Goal: Transaction & Acquisition: Obtain resource

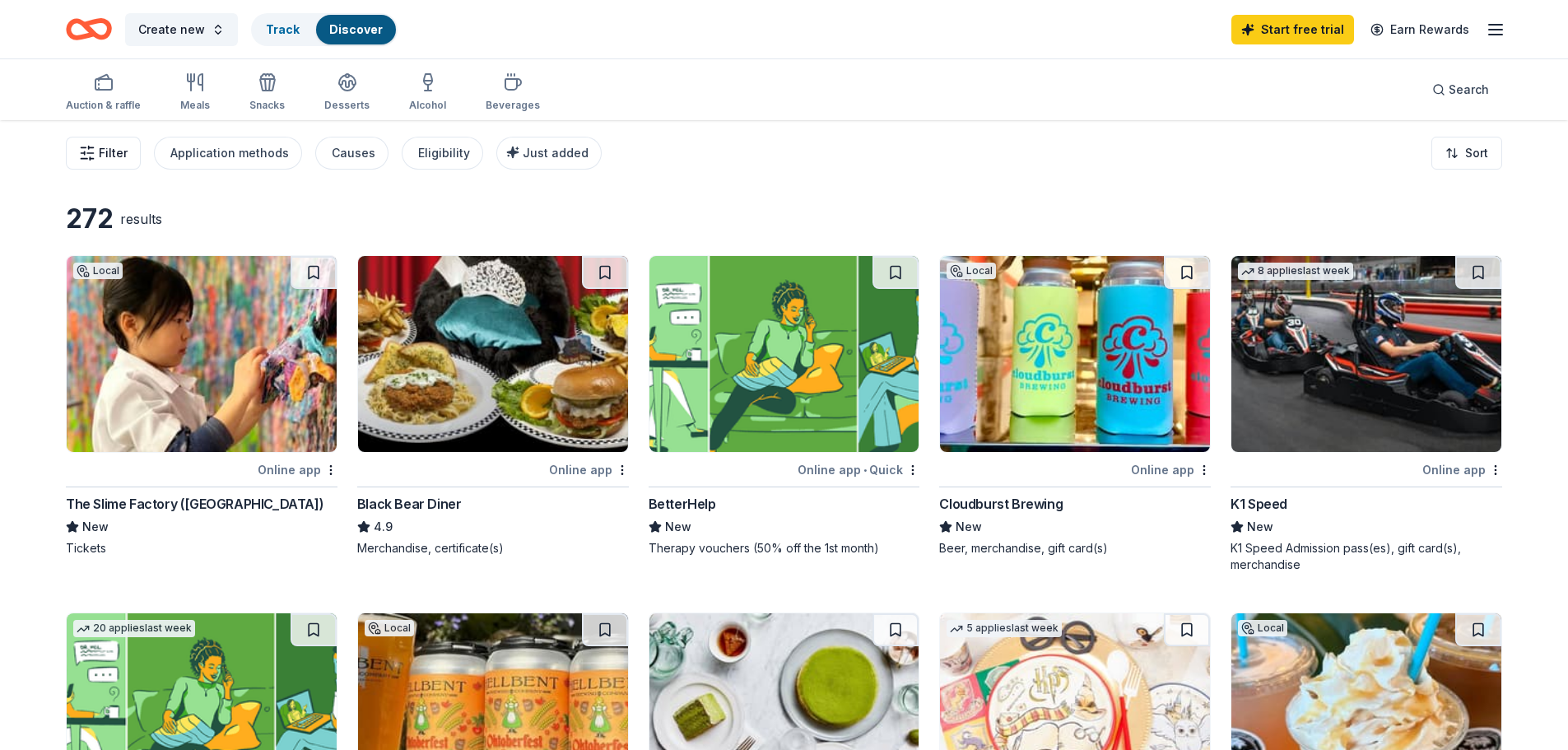
click at [114, 153] on span "Filter" at bounding box center [113, 153] width 29 height 19
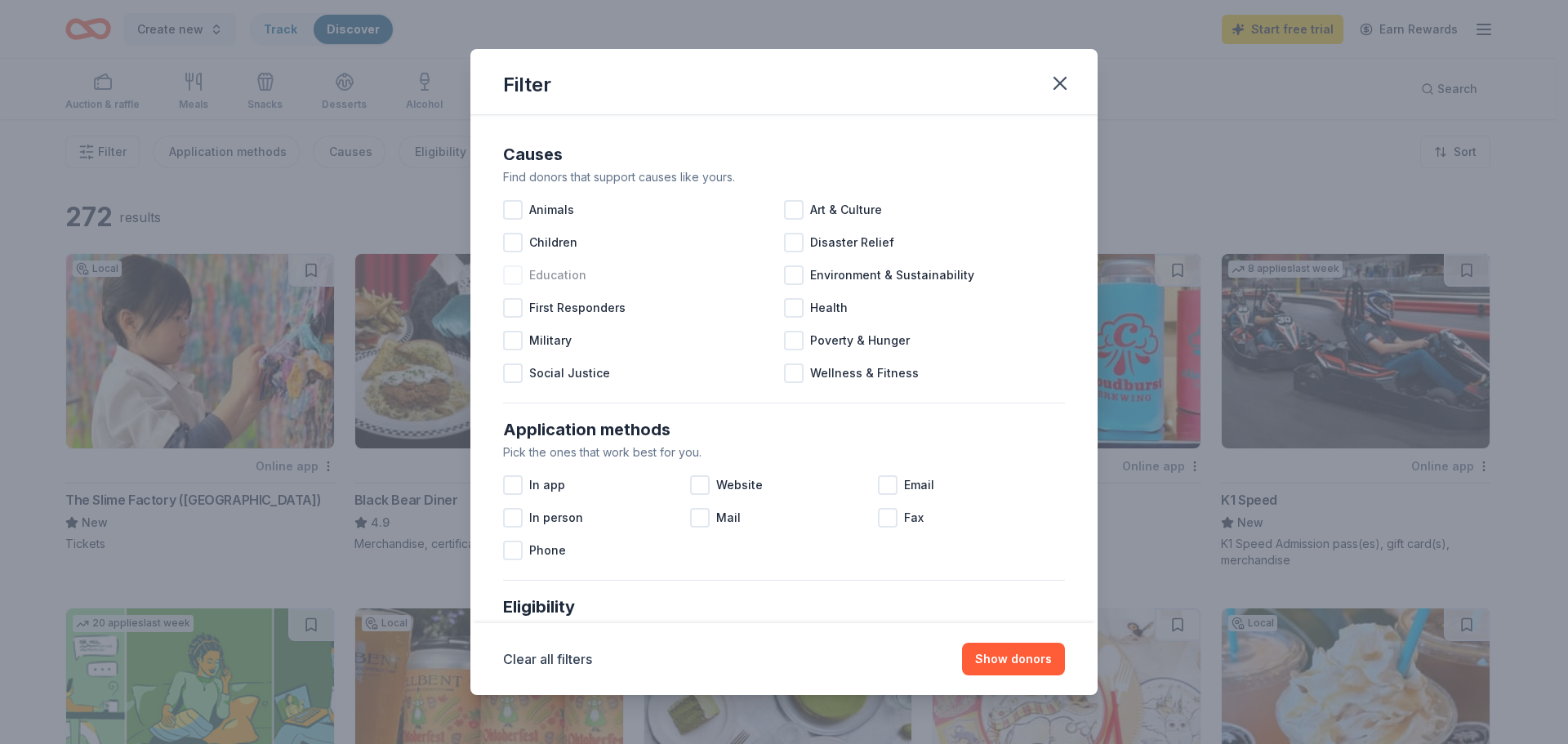
scroll to position [81, 0]
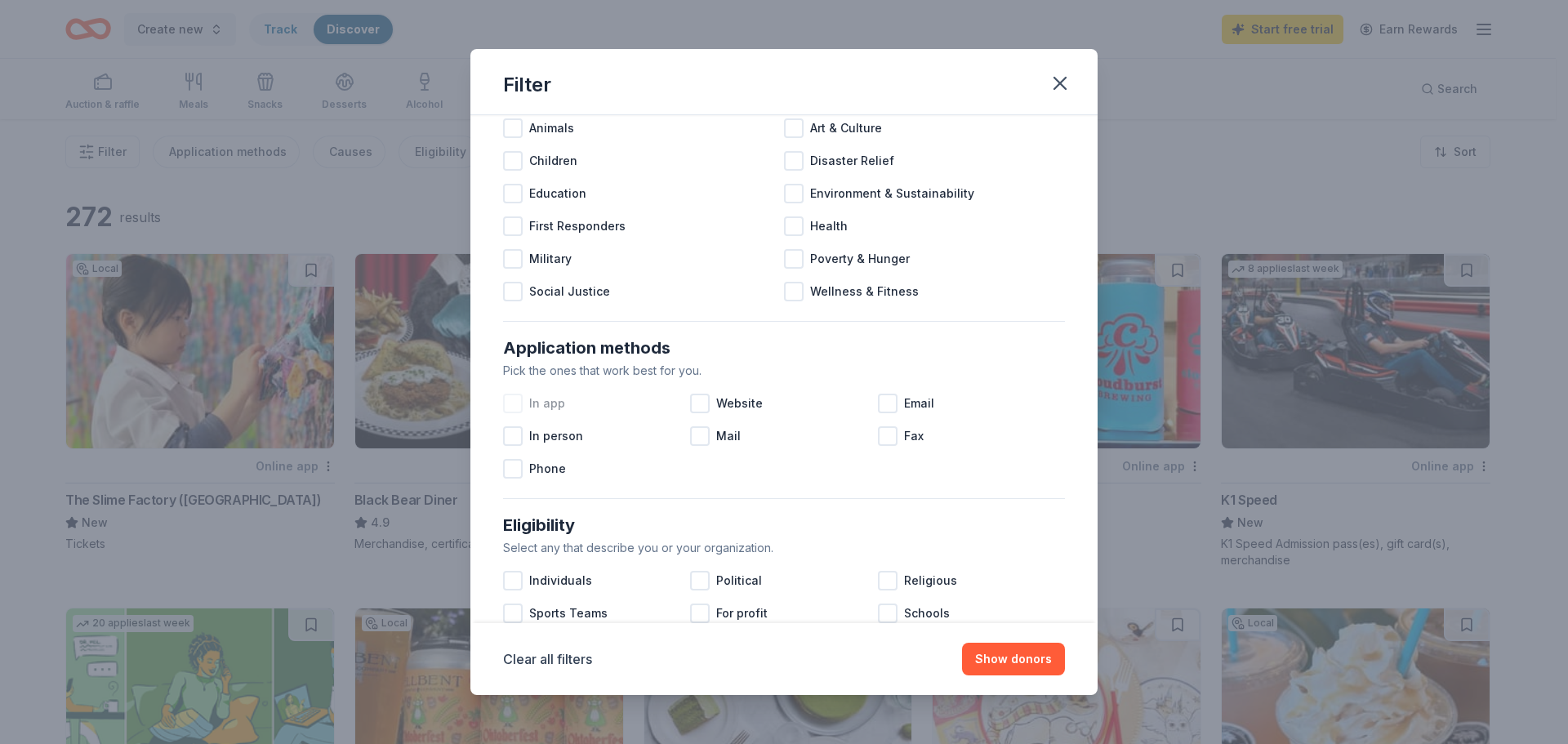
click at [515, 406] on div at bounding box center [513, 403] width 19 height 19
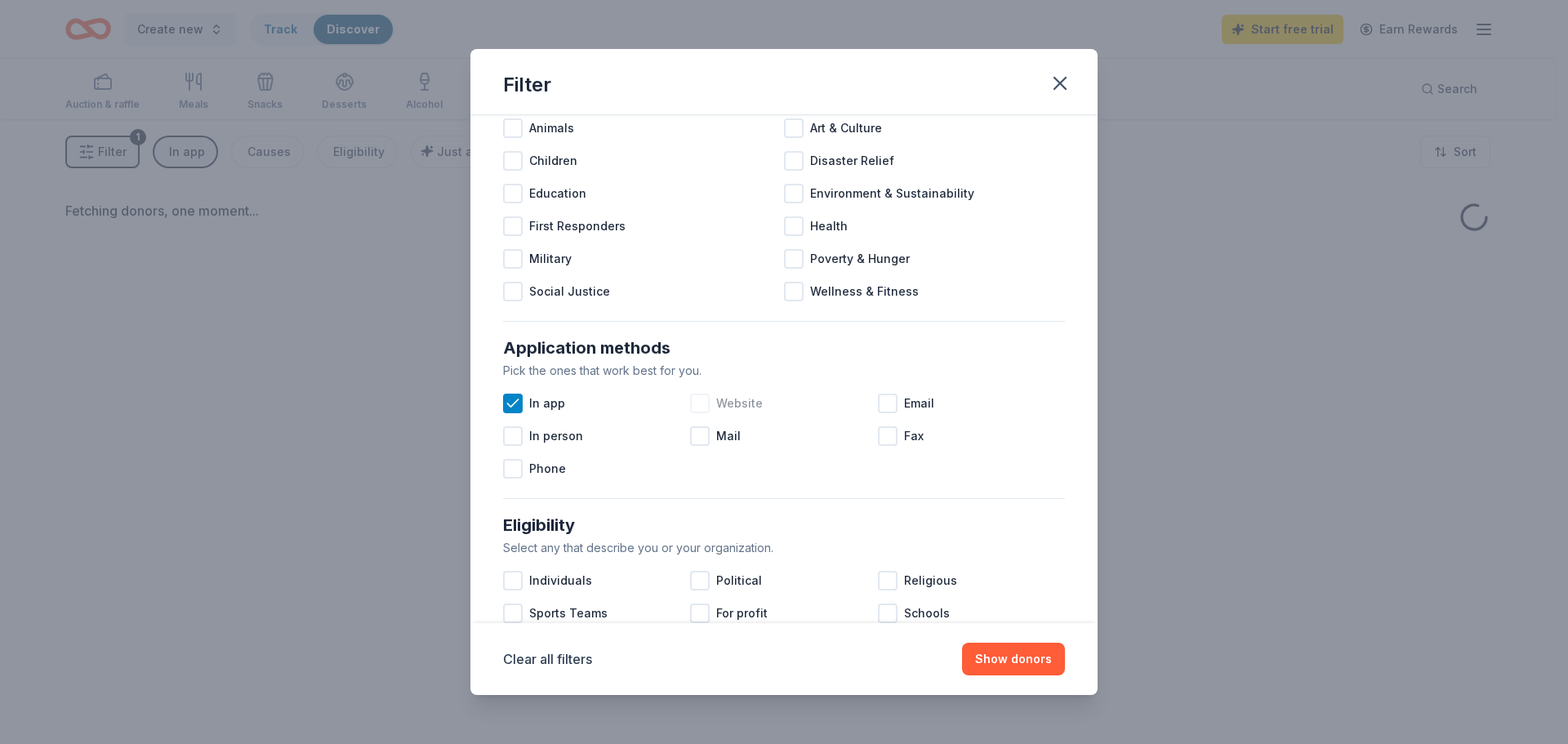
click at [697, 402] on div at bounding box center [700, 403] width 19 height 19
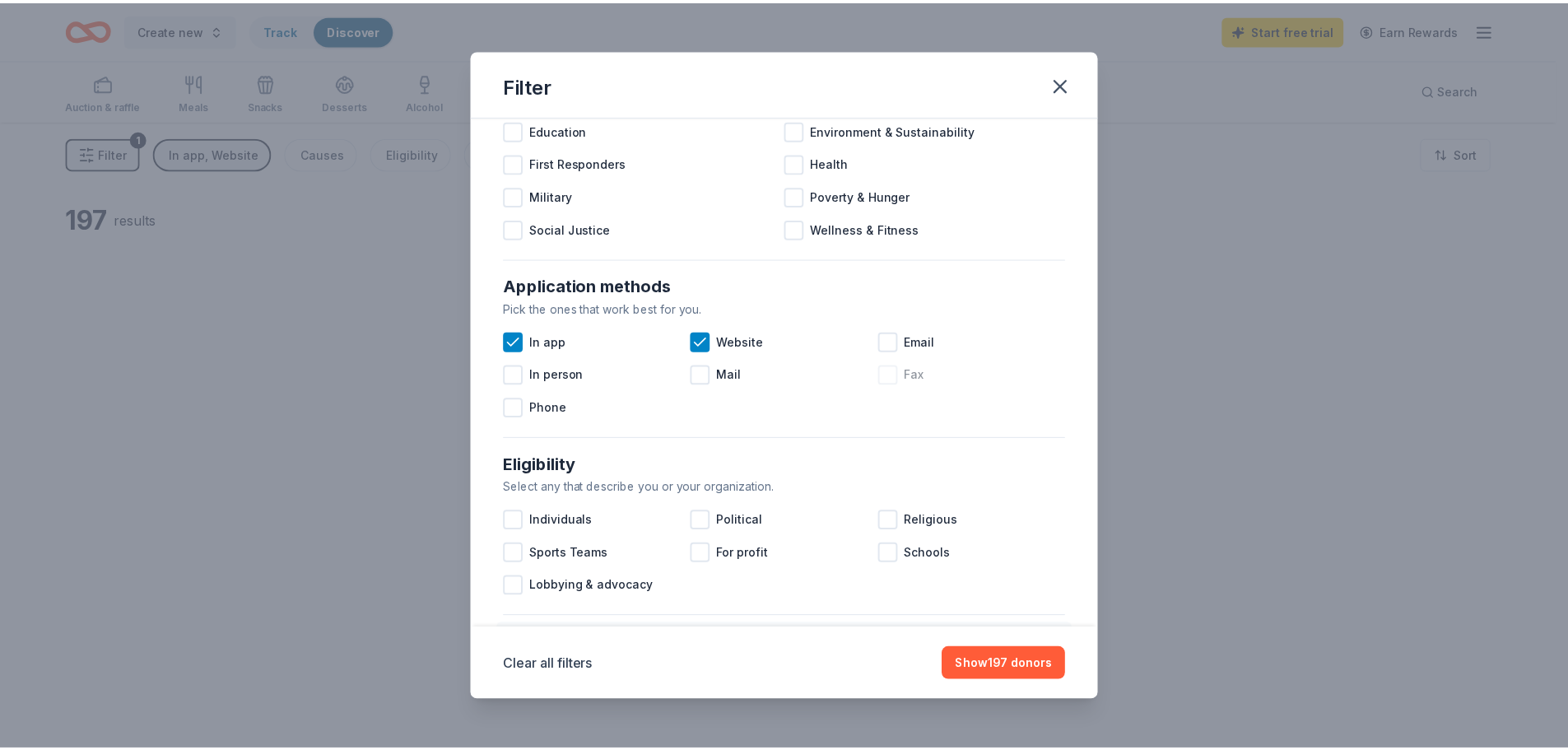
scroll to position [330, 0]
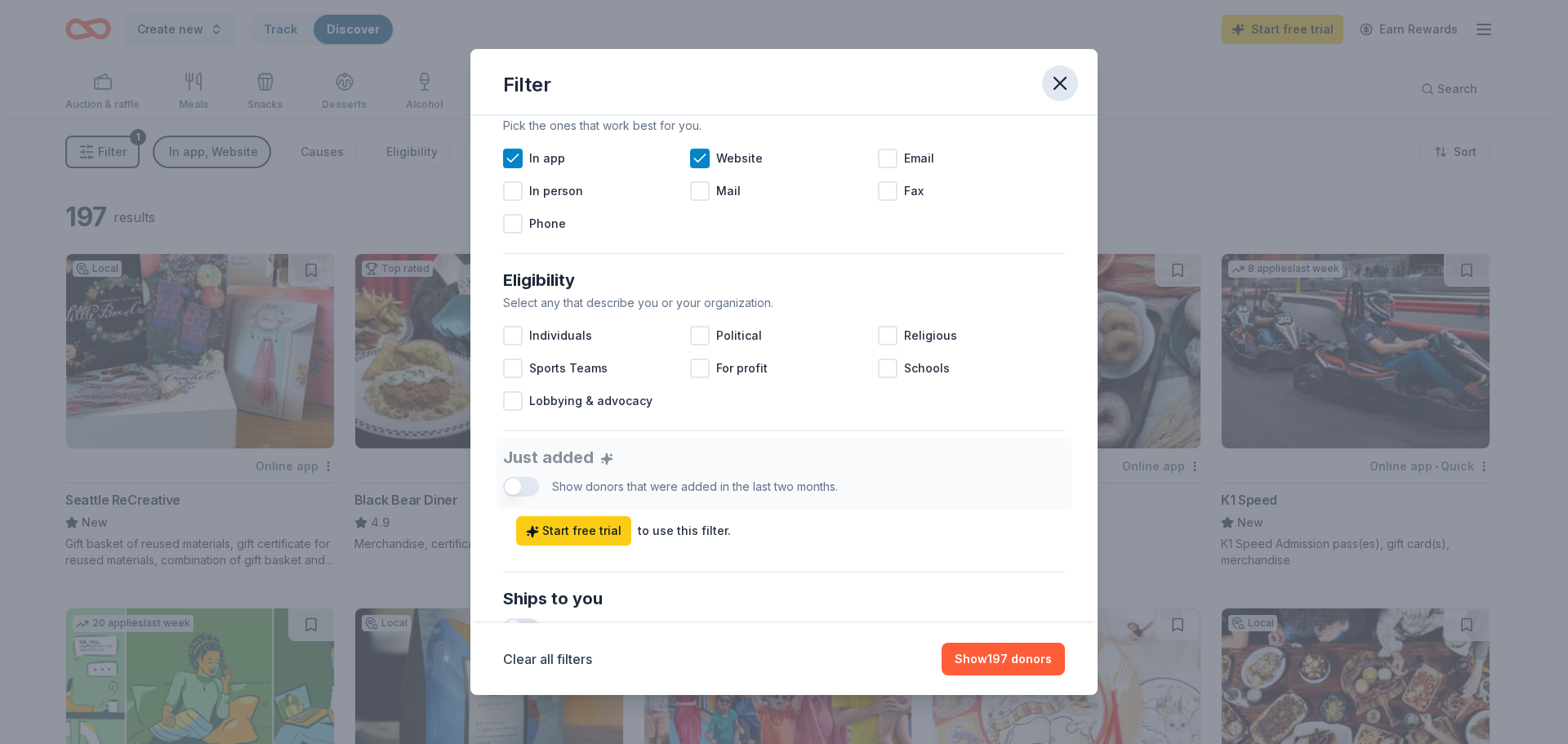
click at [1075, 89] on button "button" at bounding box center [1060, 82] width 35 height 35
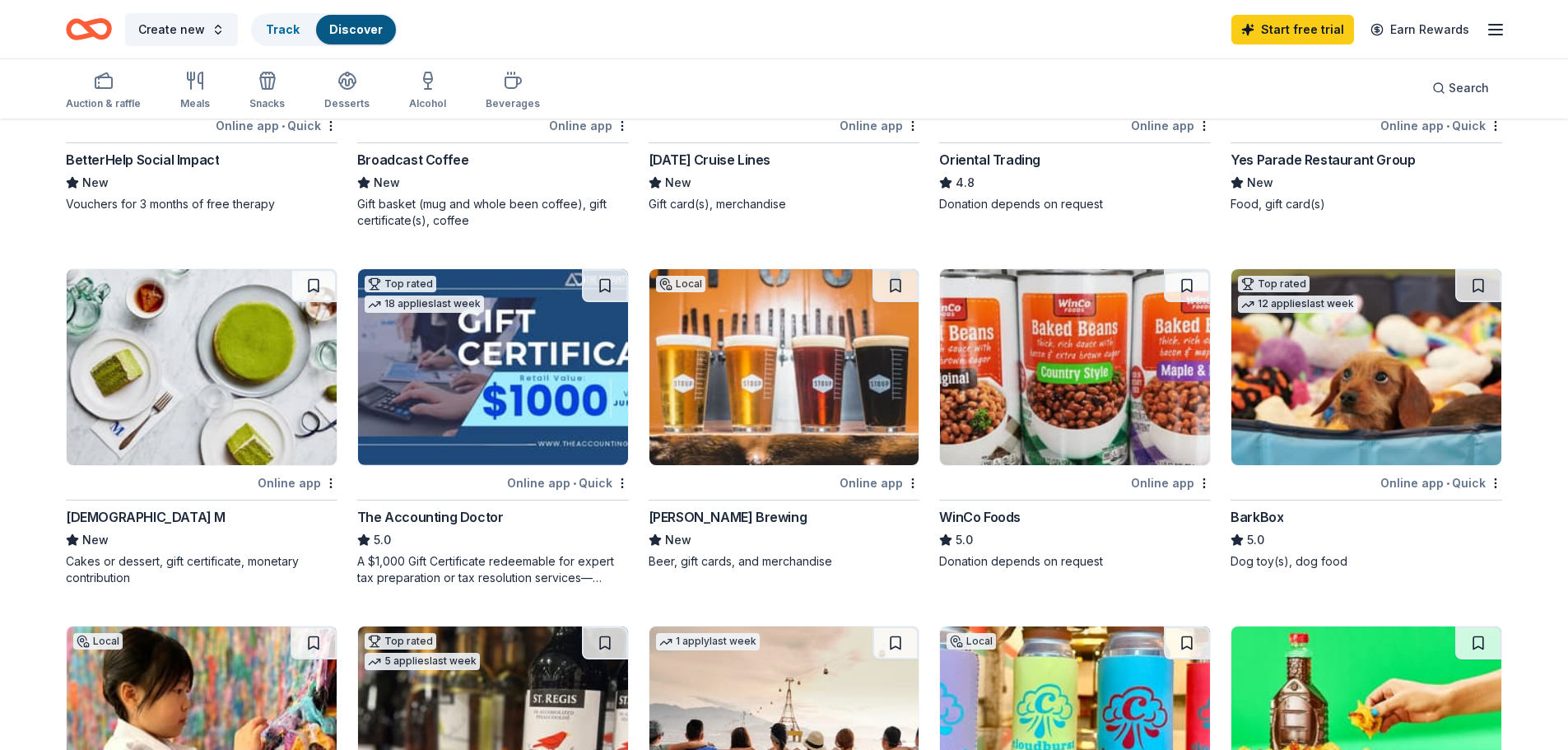
scroll to position [740, 0]
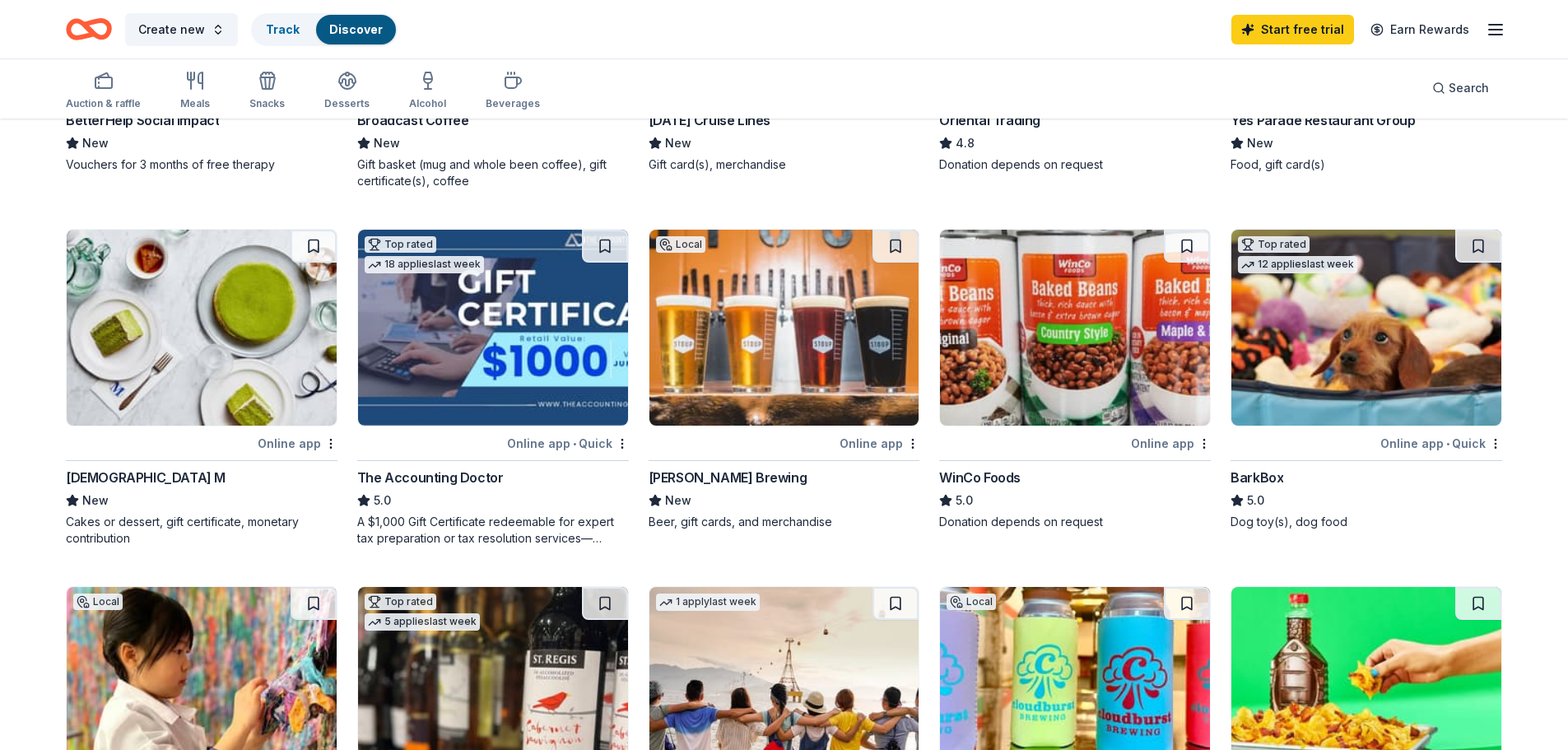
click at [1386, 352] on img at bounding box center [1366, 328] width 270 height 196
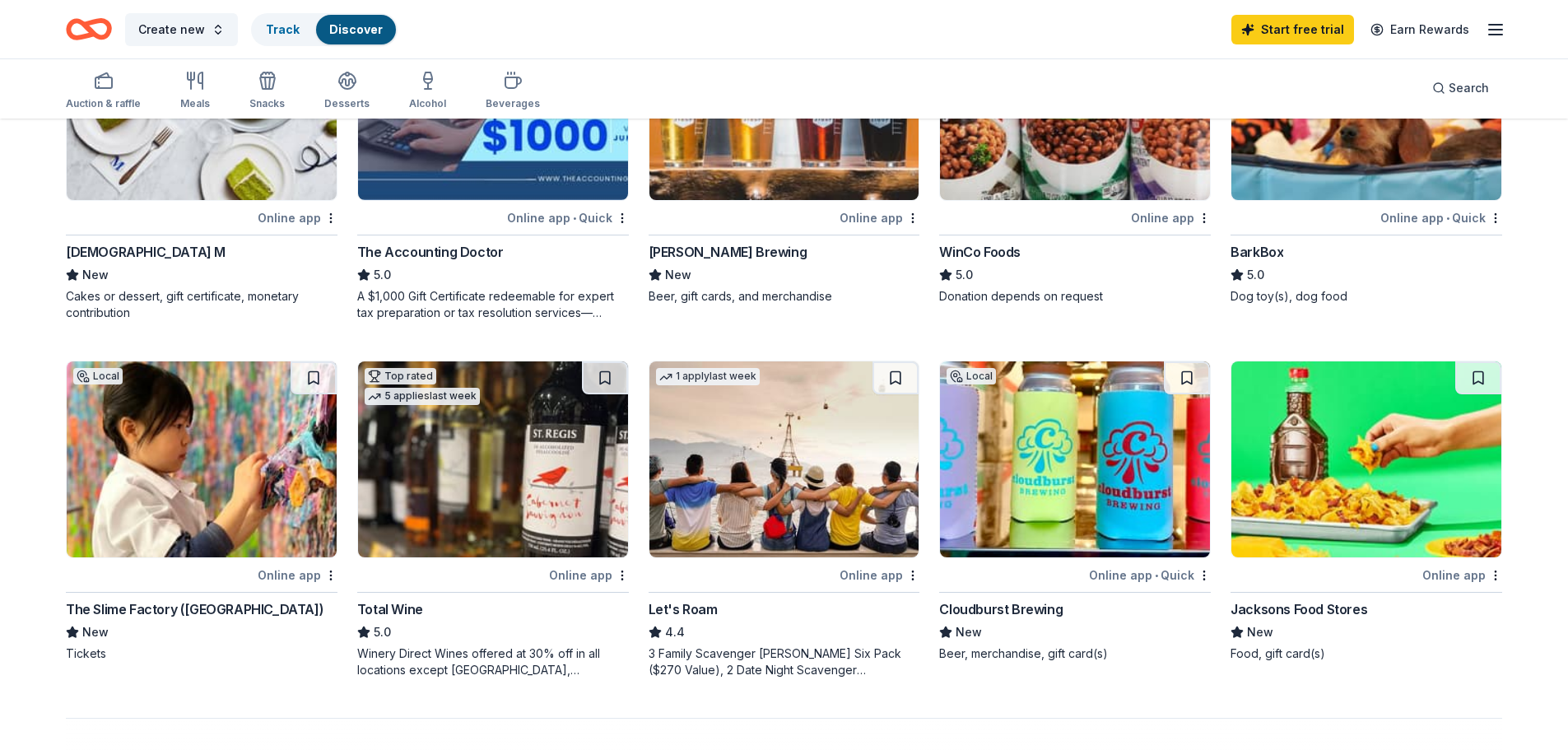
scroll to position [988, 0]
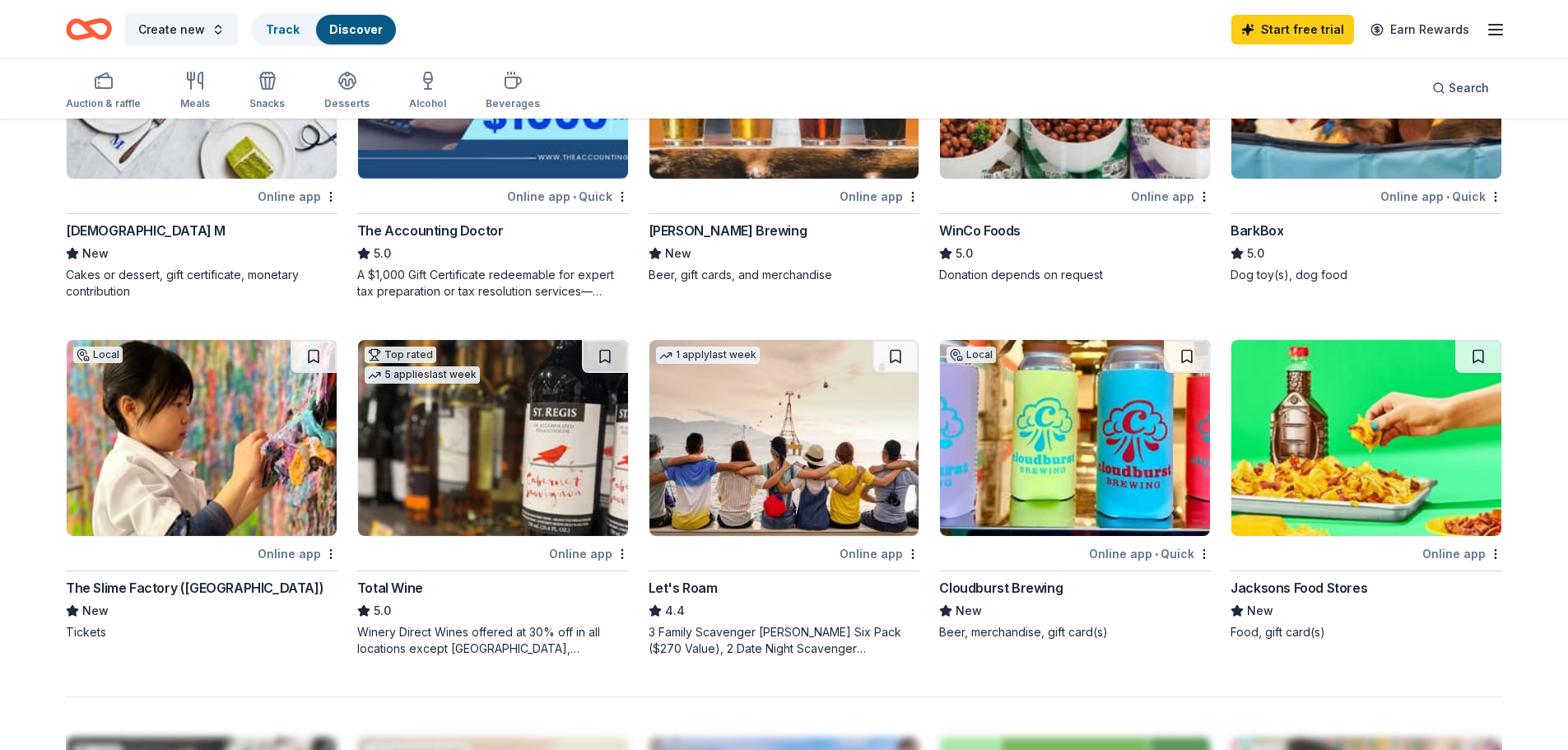
click at [780, 419] on img at bounding box center [784, 438] width 270 height 196
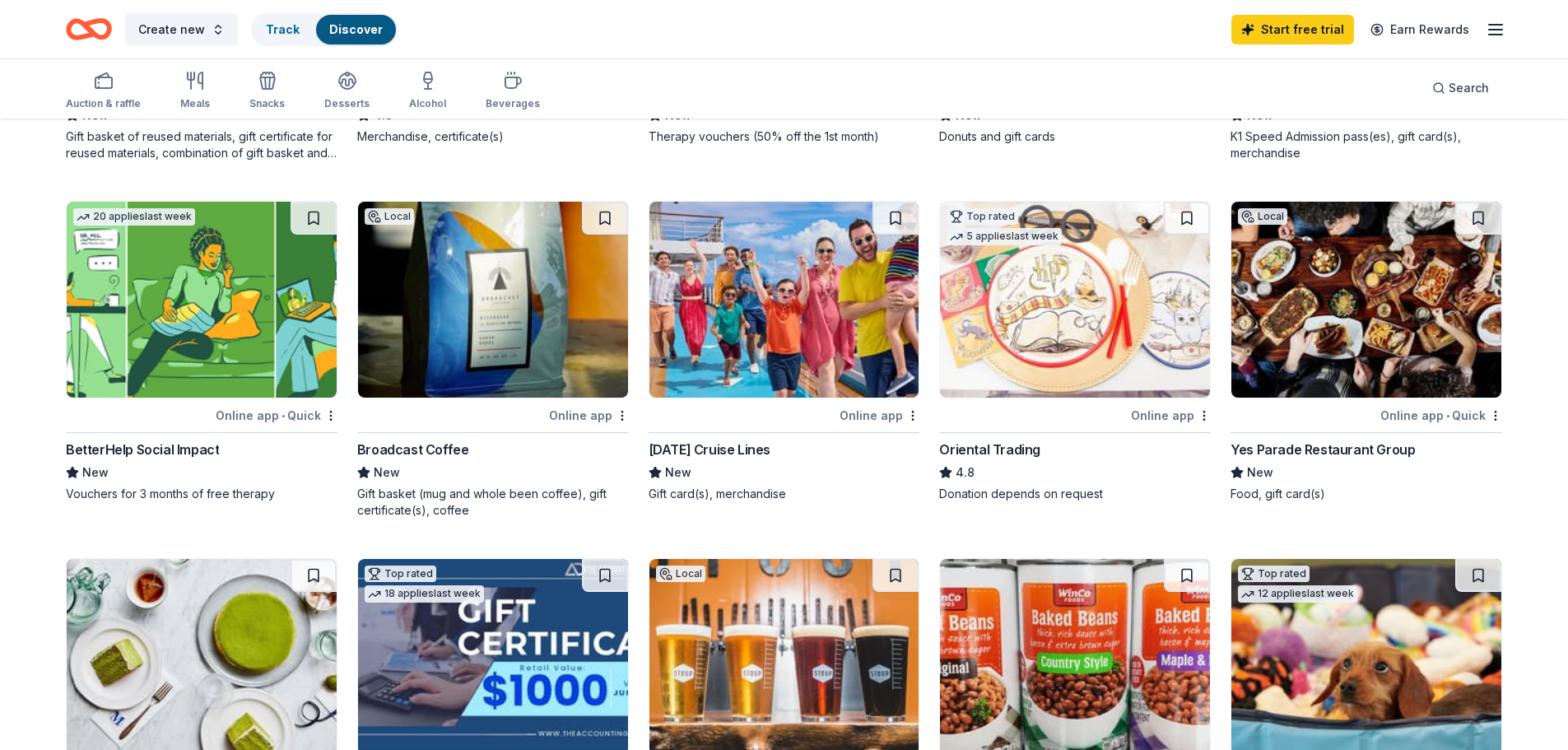
scroll to position [330, 0]
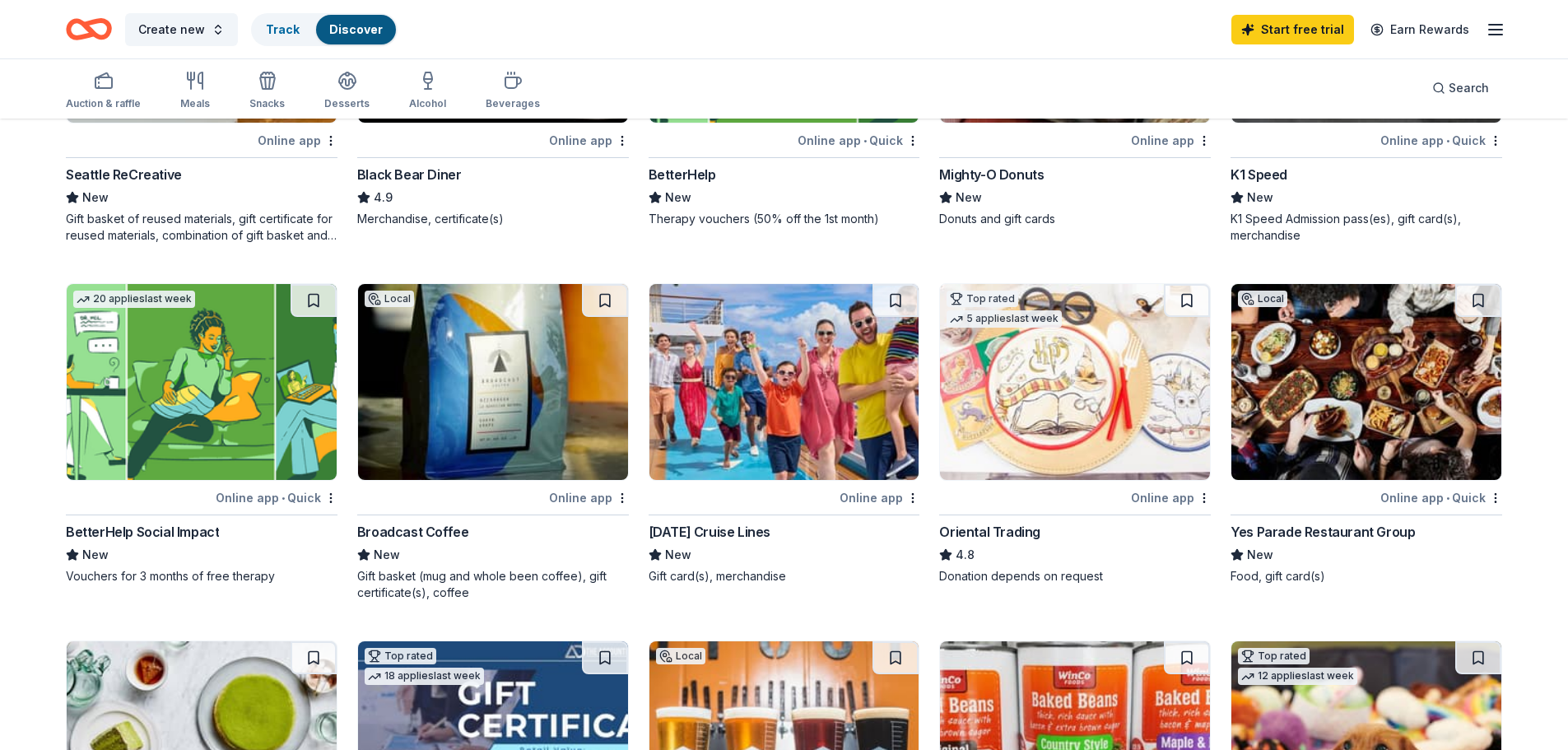
click at [817, 385] on img at bounding box center [784, 382] width 270 height 196
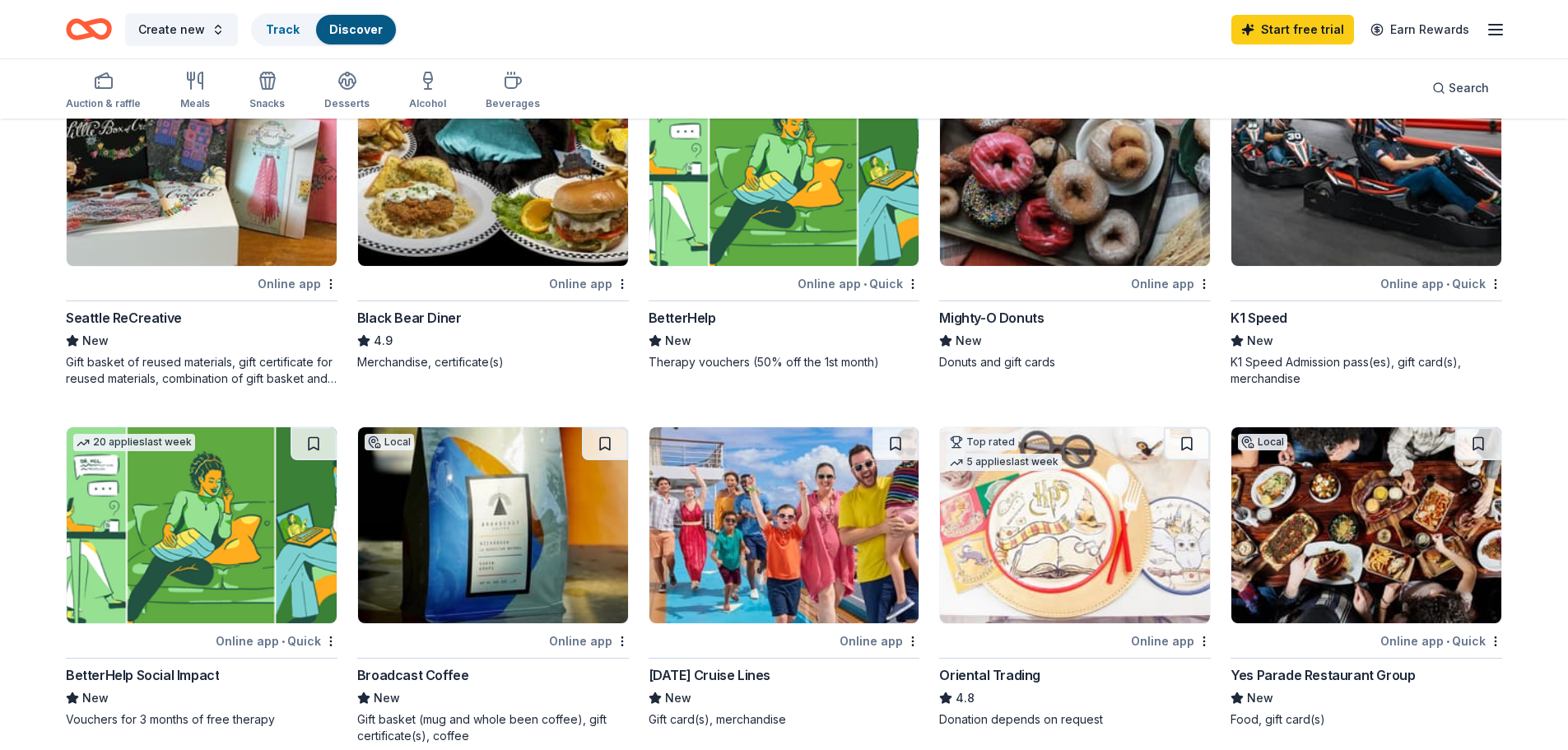
scroll to position [164, 0]
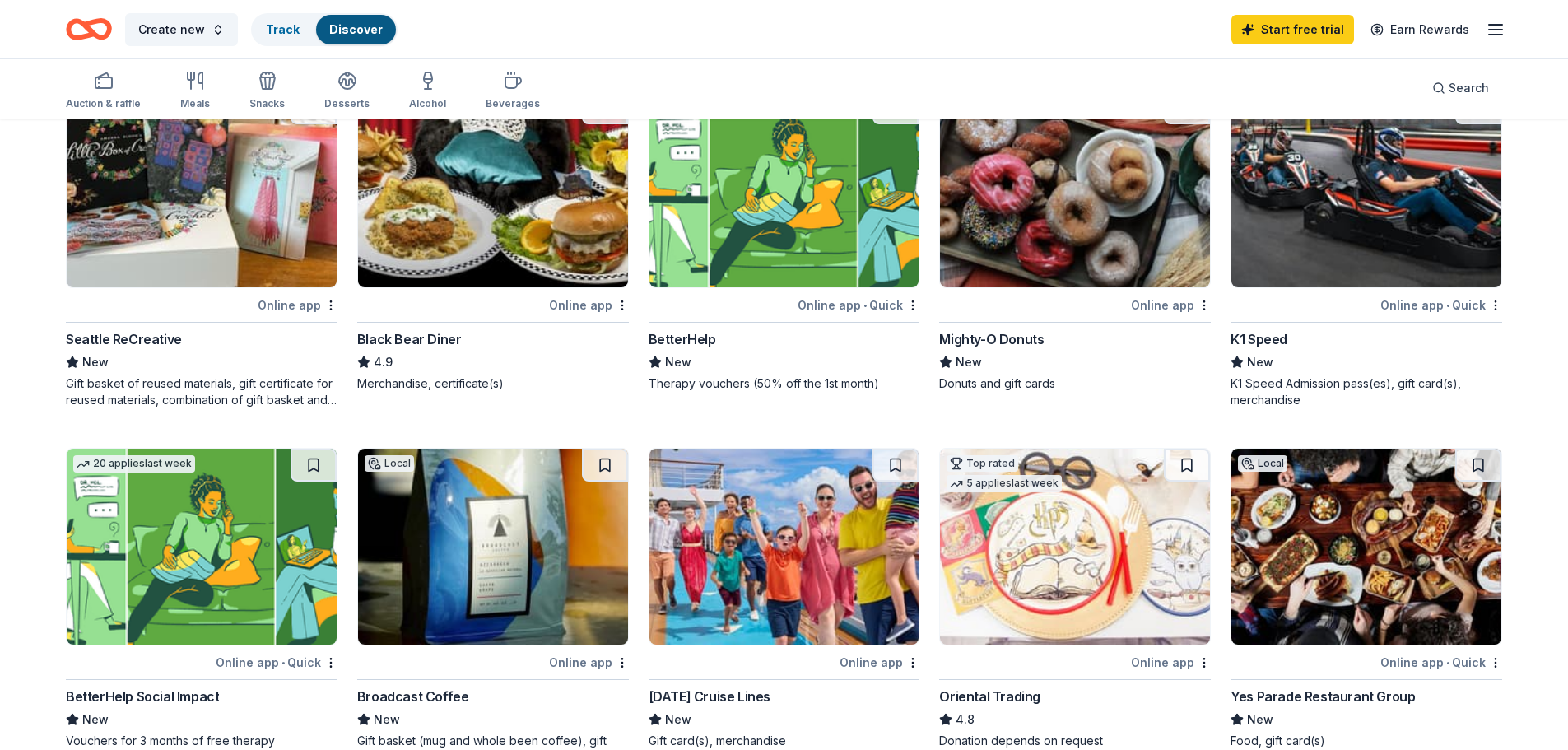
click at [1393, 562] on img at bounding box center [1366, 546] width 270 height 196
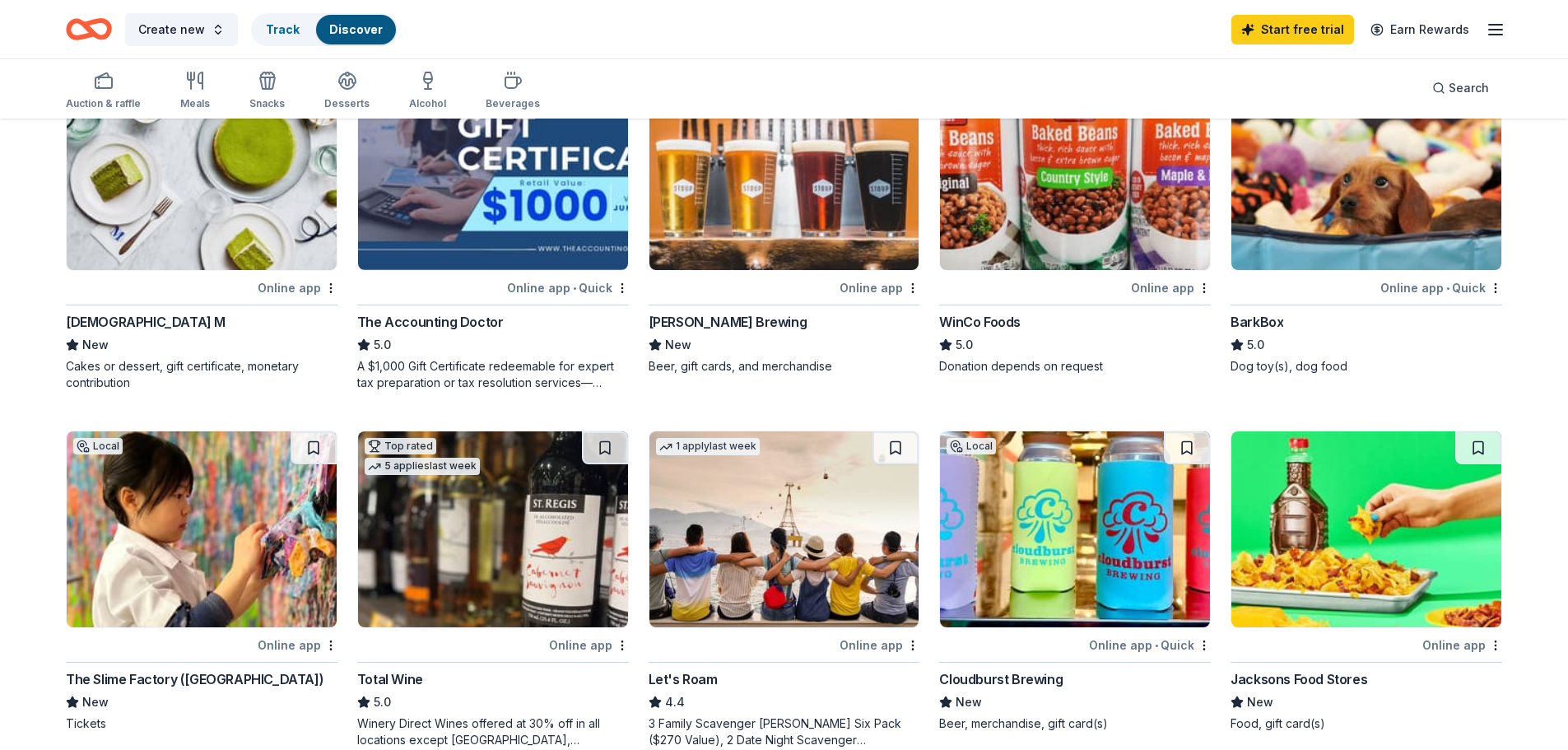
scroll to position [1070, 0]
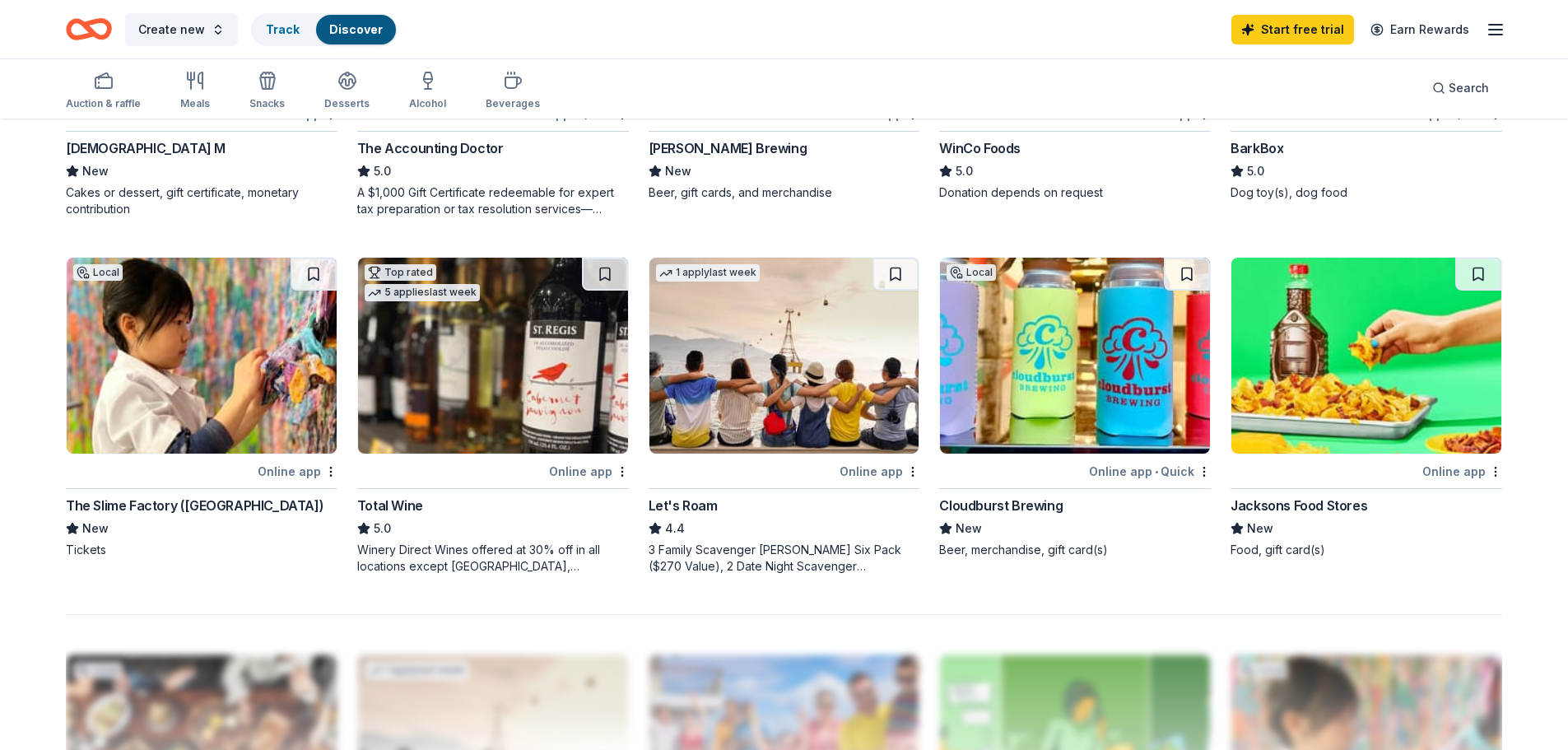
drag, startPoint x: 56, startPoint y: 504, endPoint x: 183, endPoint y: 515, distance: 127.5
click at [189, 519] on div "197 results Local Online app Seattle ReCreative New Gift basket of reused mater…" at bounding box center [784, 161] width 1568 height 2224
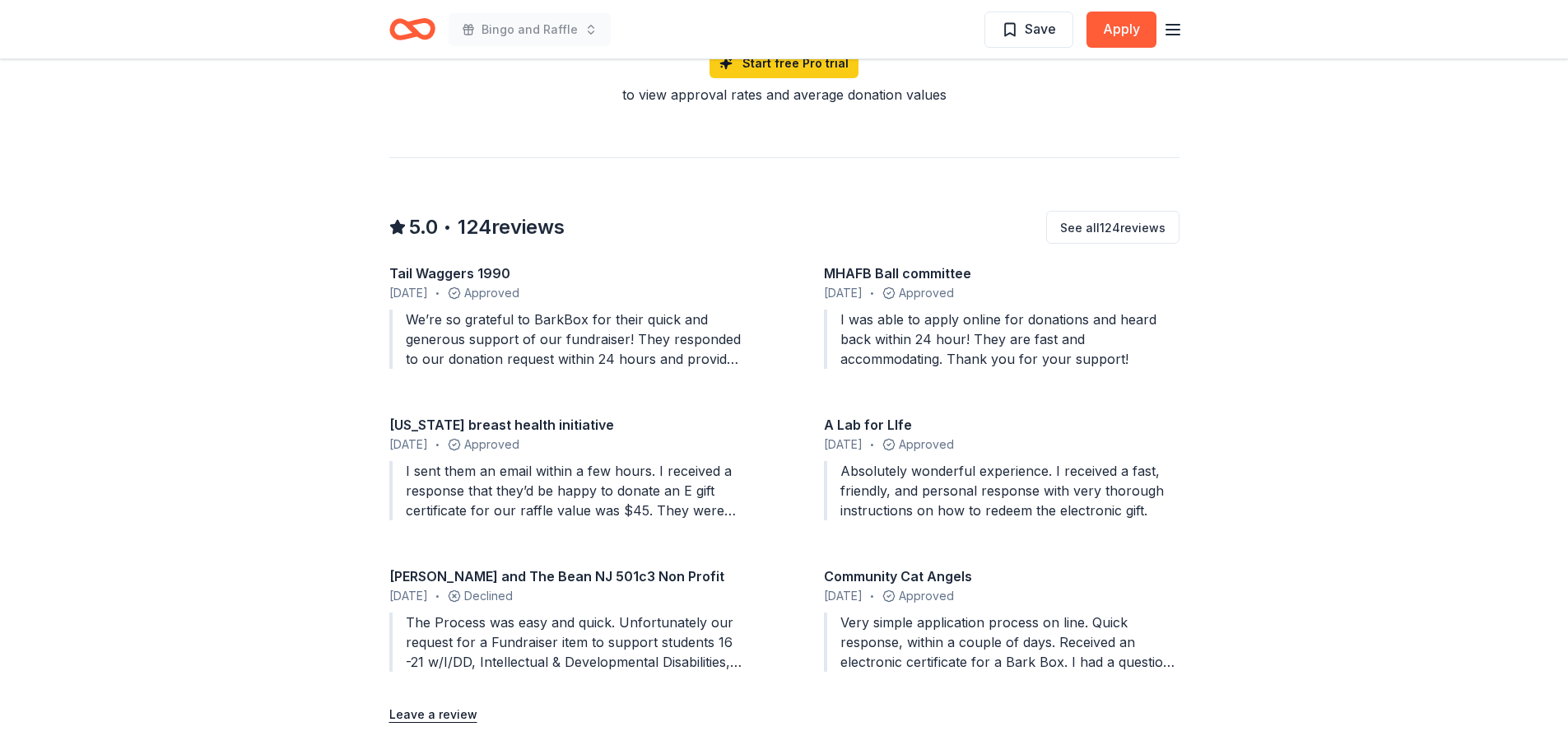
scroll to position [1482, 0]
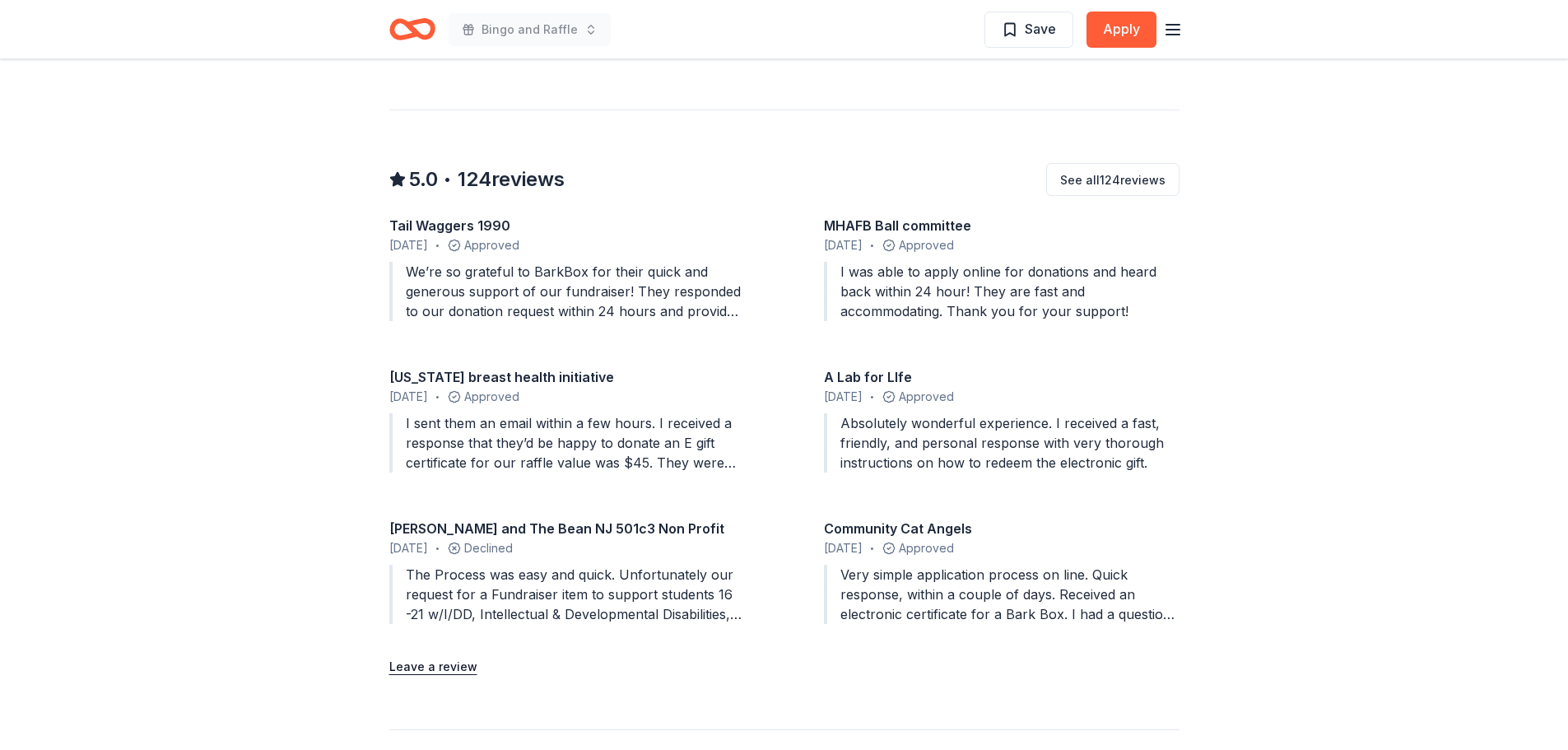
click at [901, 222] on div "MHAFB Ball committee" at bounding box center [1002, 225] width 356 height 19
drag, startPoint x: 966, startPoint y: 225, endPoint x: 811, endPoint y: 224, distance: 155.0
click at [811, 224] on div "Tail Waggers 1990 October 2025 • Approved We’re so grateful to BarkBox for thei…" at bounding box center [784, 422] width 790 height 415
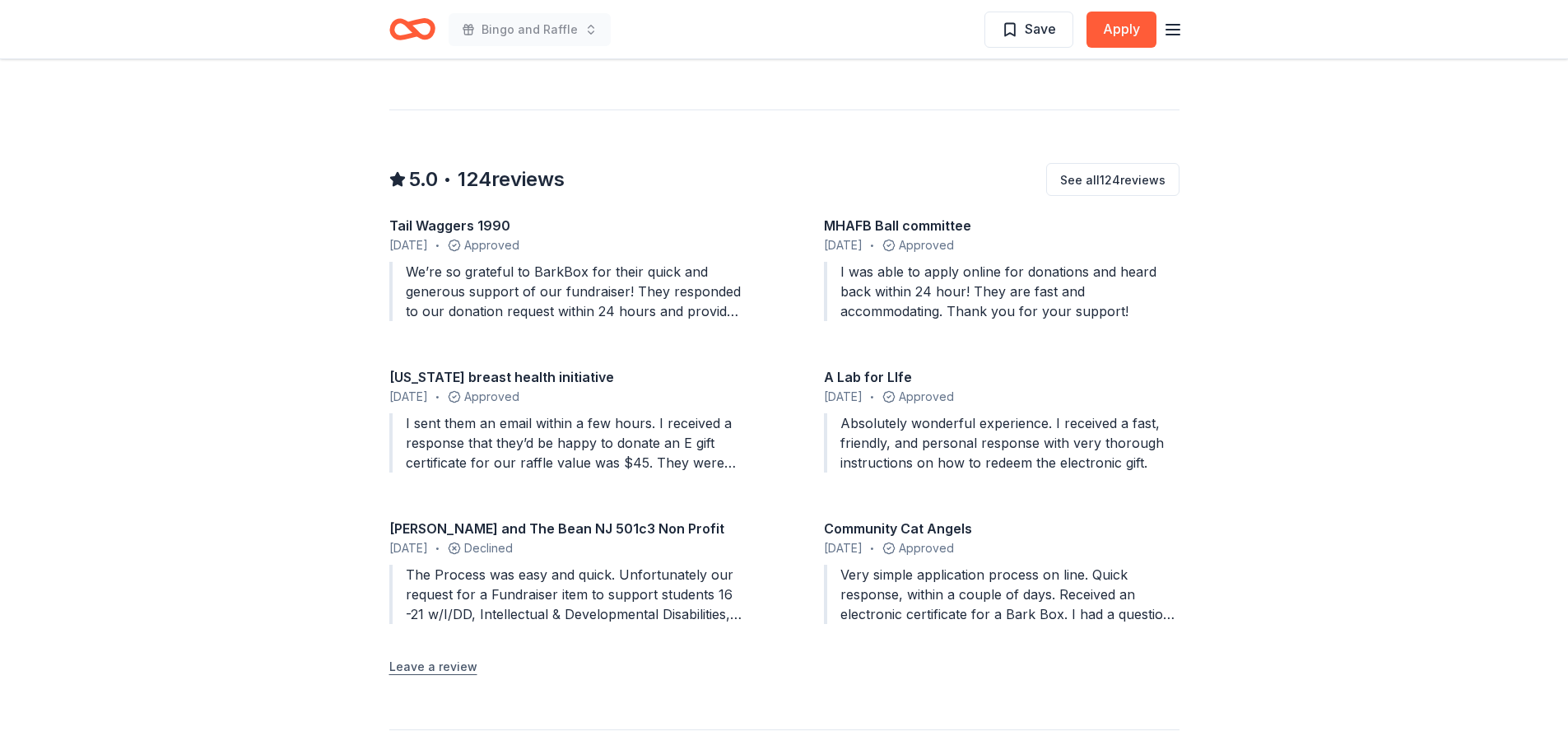
click at [440, 668] on button "Leave a review" at bounding box center [433, 667] width 88 height 19
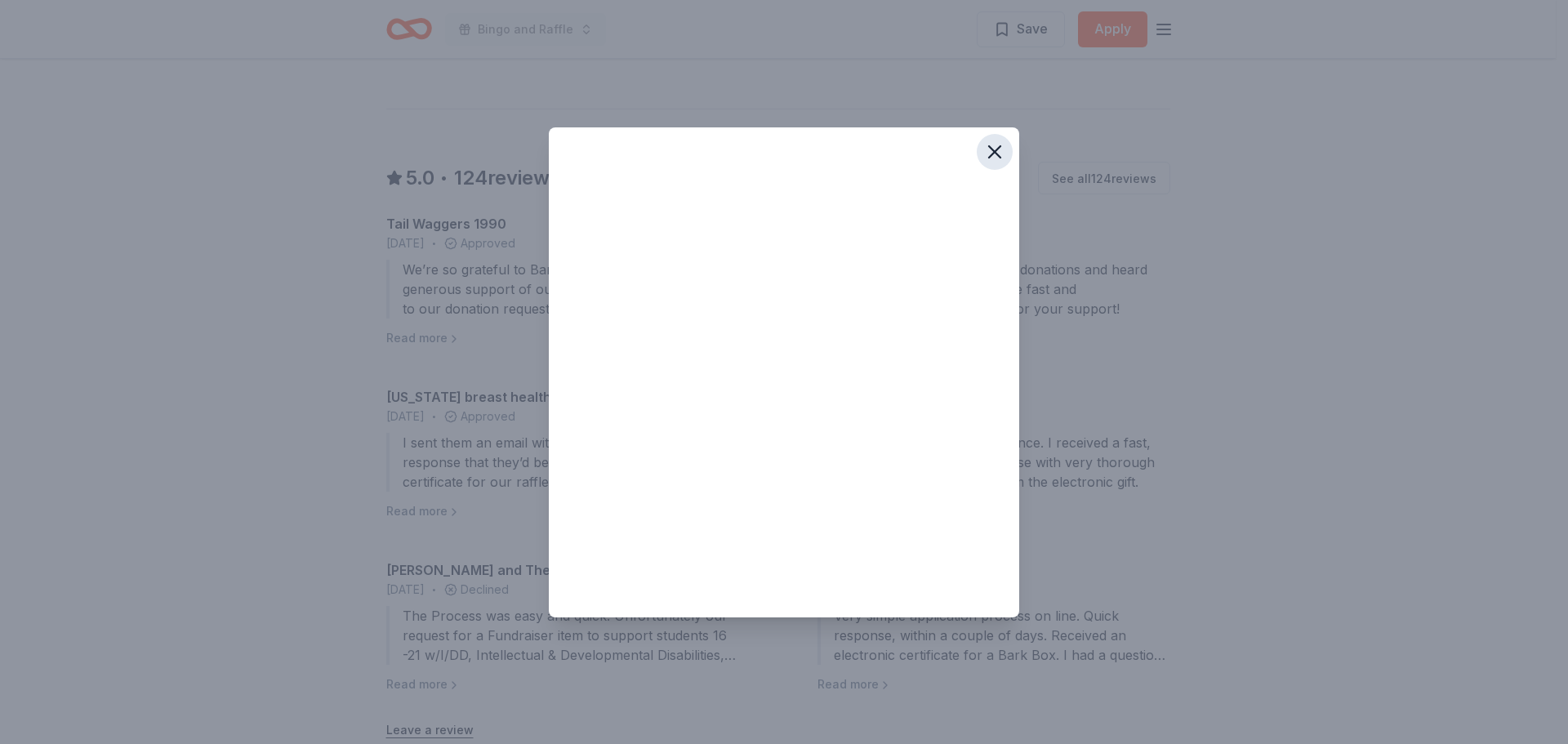
click at [996, 149] on icon "button" at bounding box center [995, 151] width 12 height 12
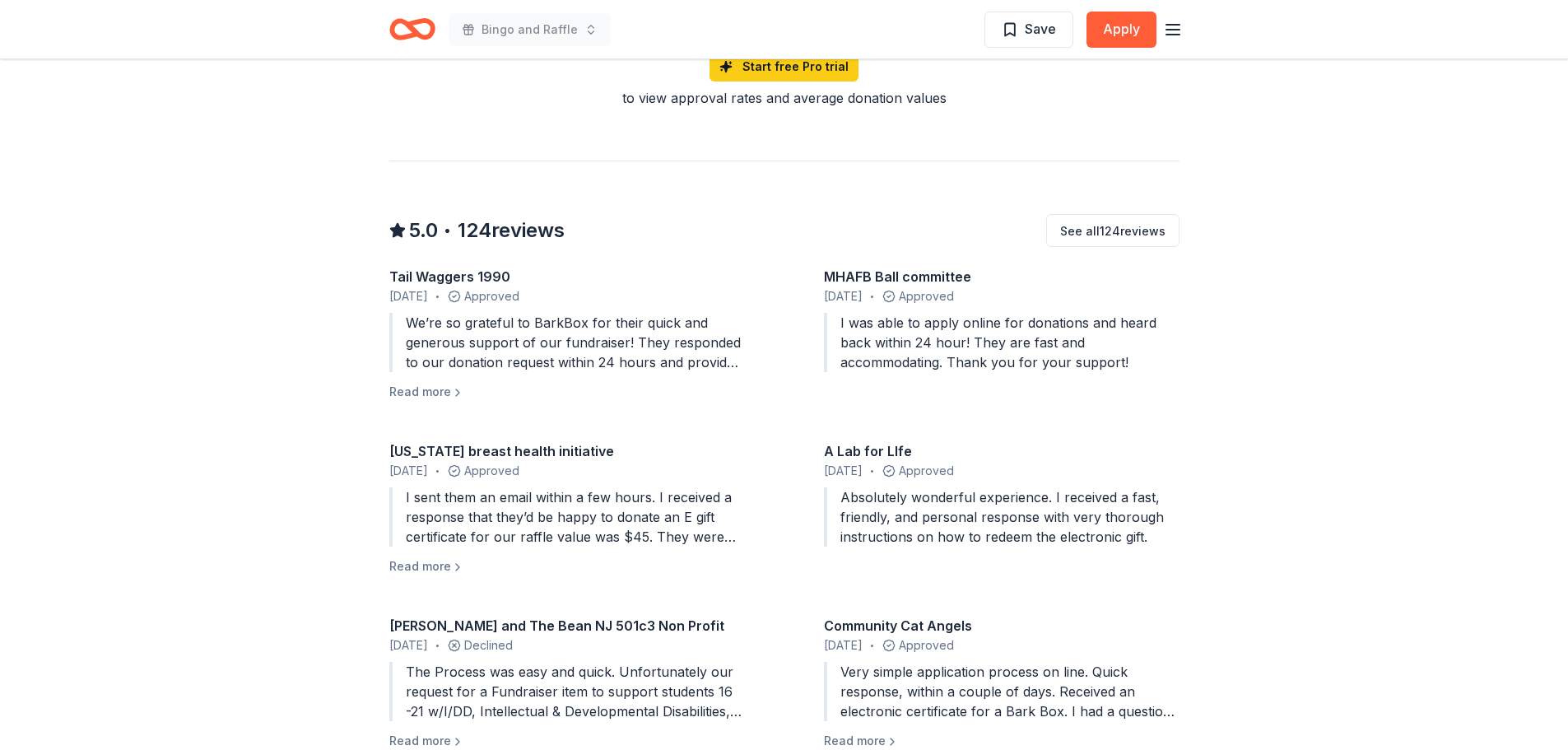
scroll to position [1842, 0]
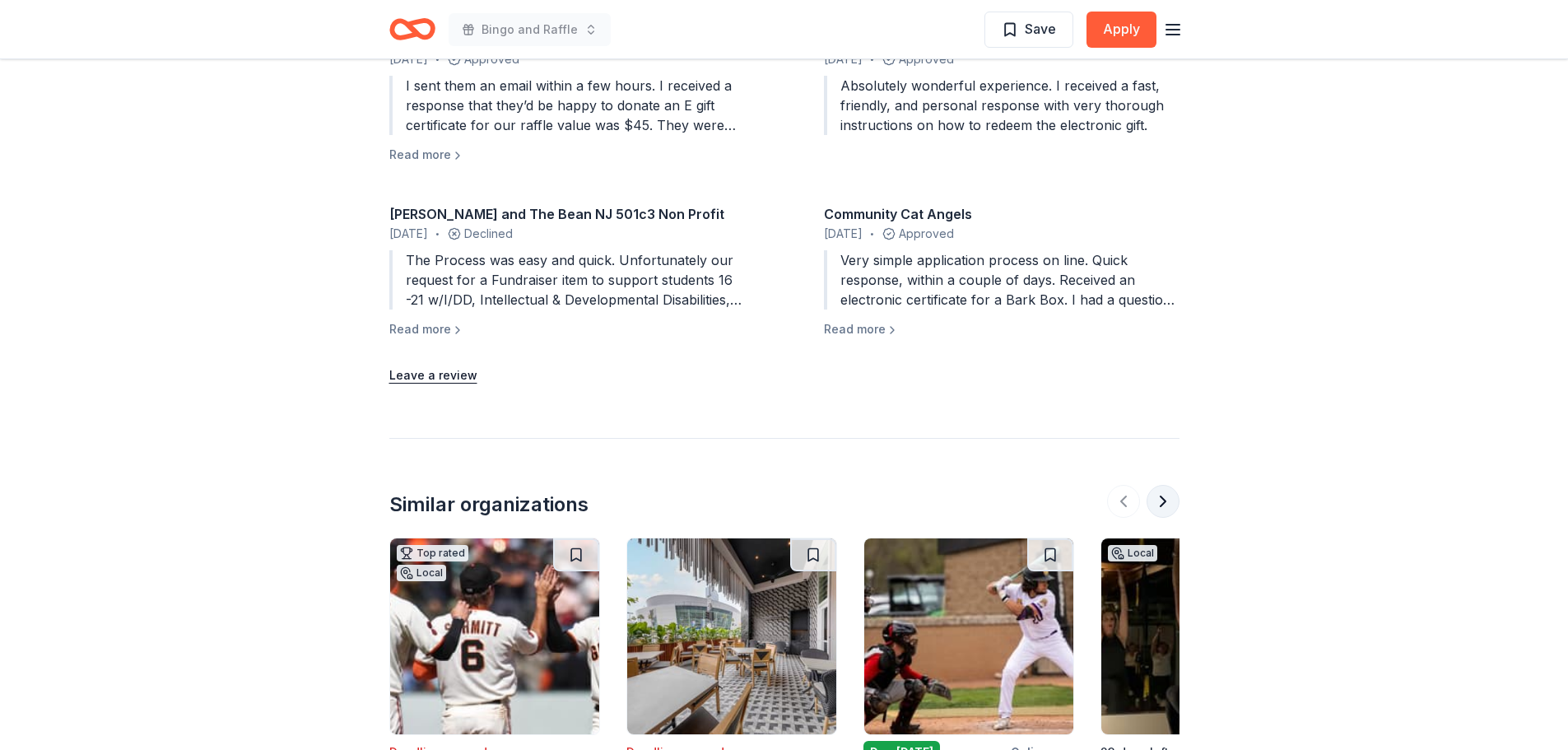
click at [1157, 510] on button at bounding box center [1163, 502] width 33 height 33
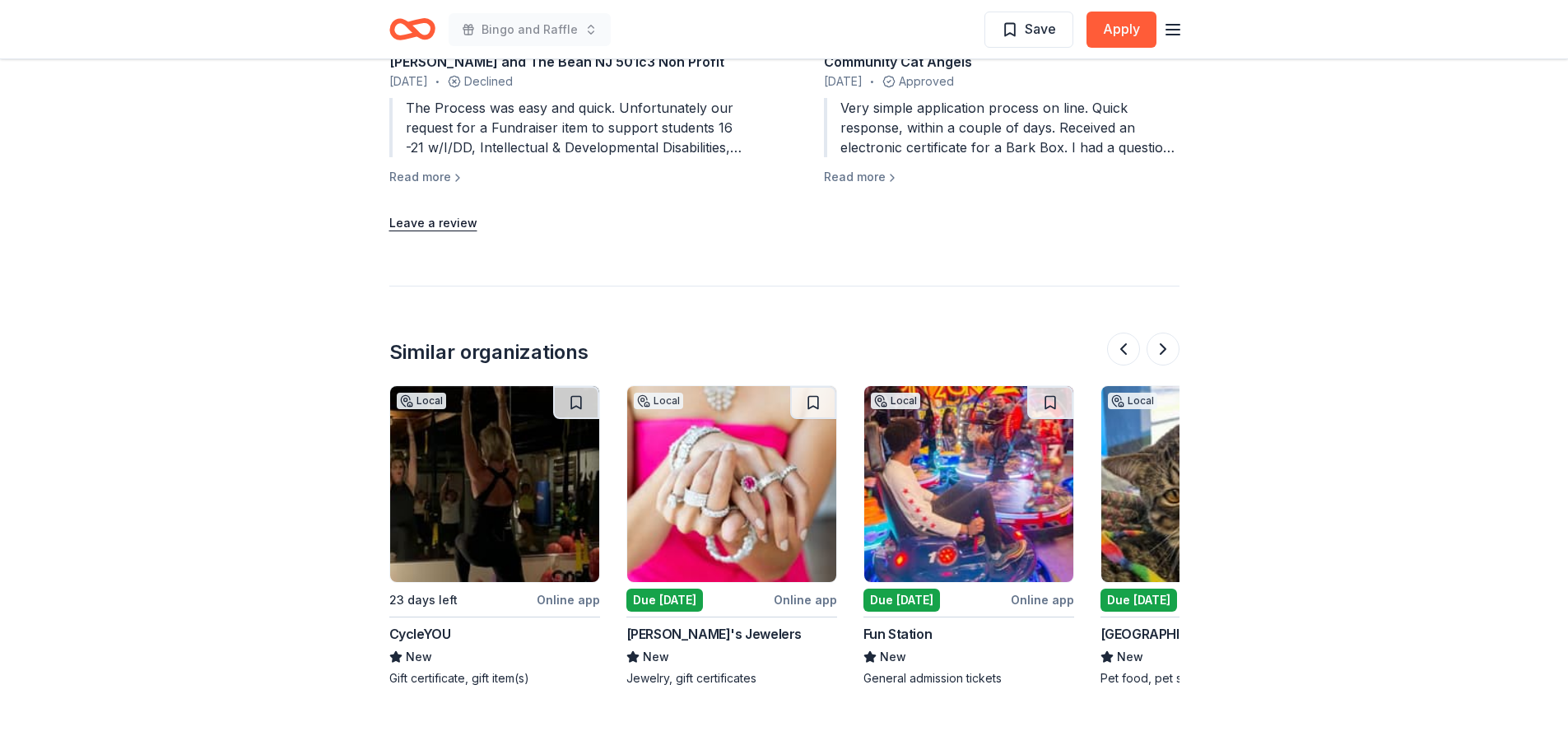
scroll to position [2171, 0]
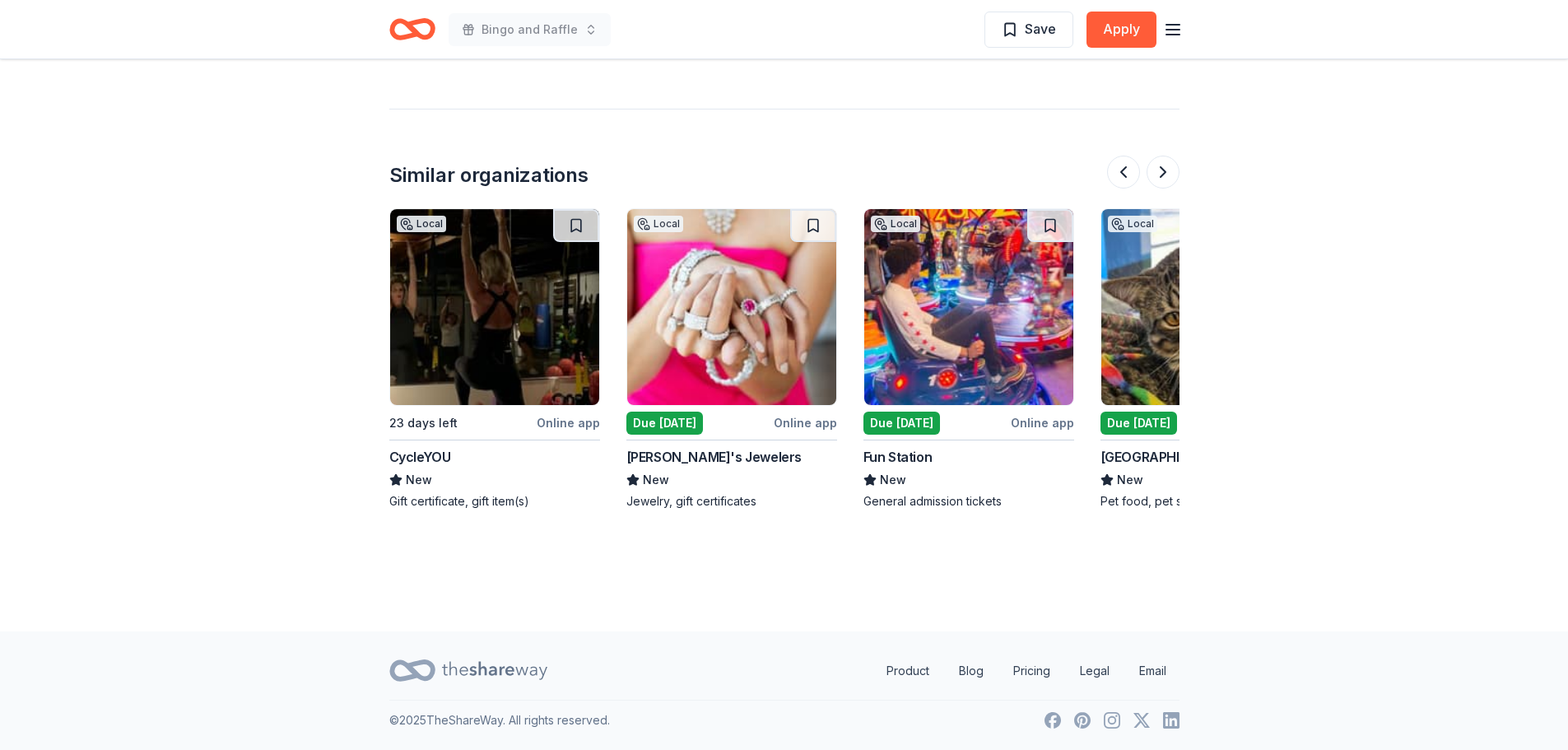
click at [731, 326] on img at bounding box center [732, 306] width 209 height 196
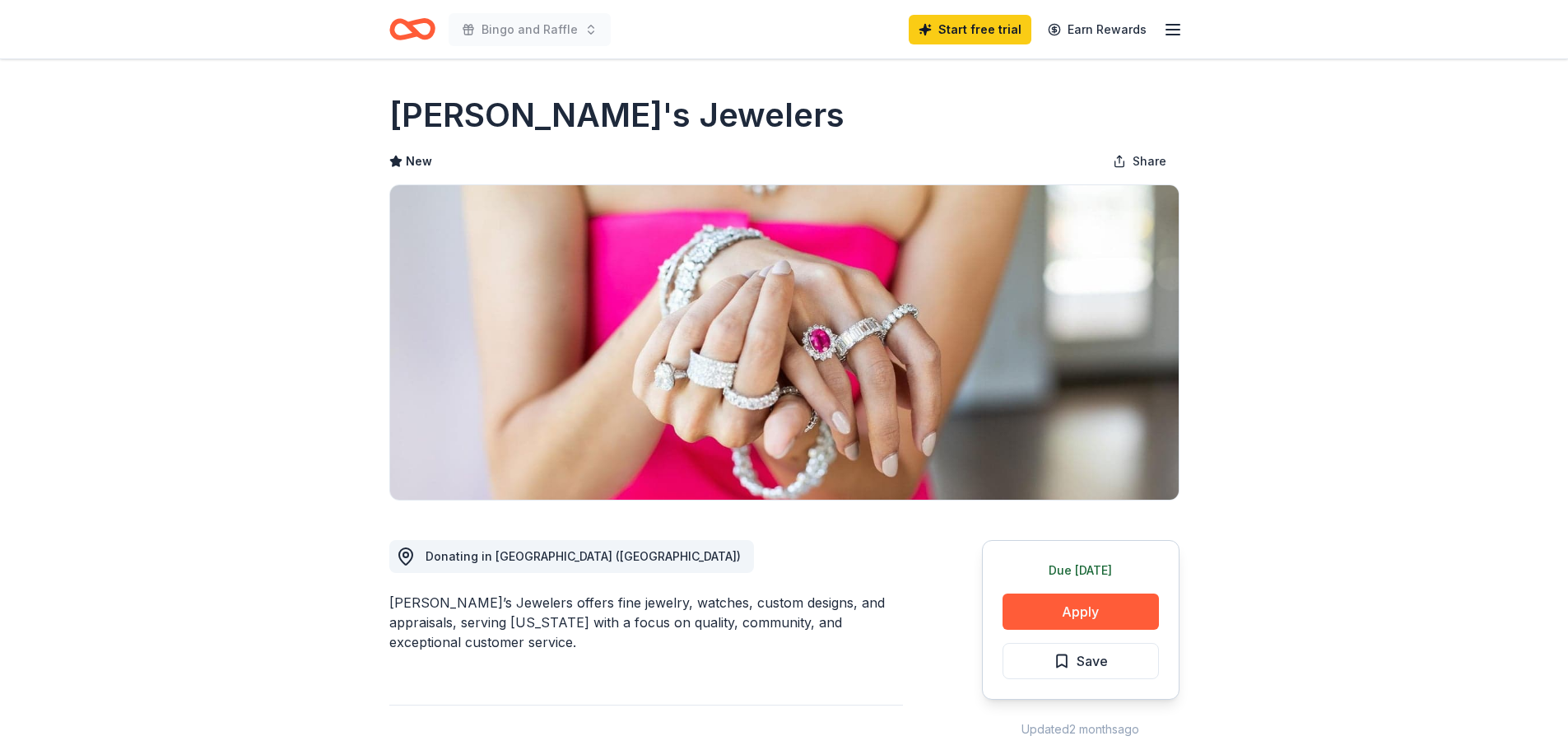
click at [1182, 27] on icon "button" at bounding box center [1173, 29] width 19 height 19
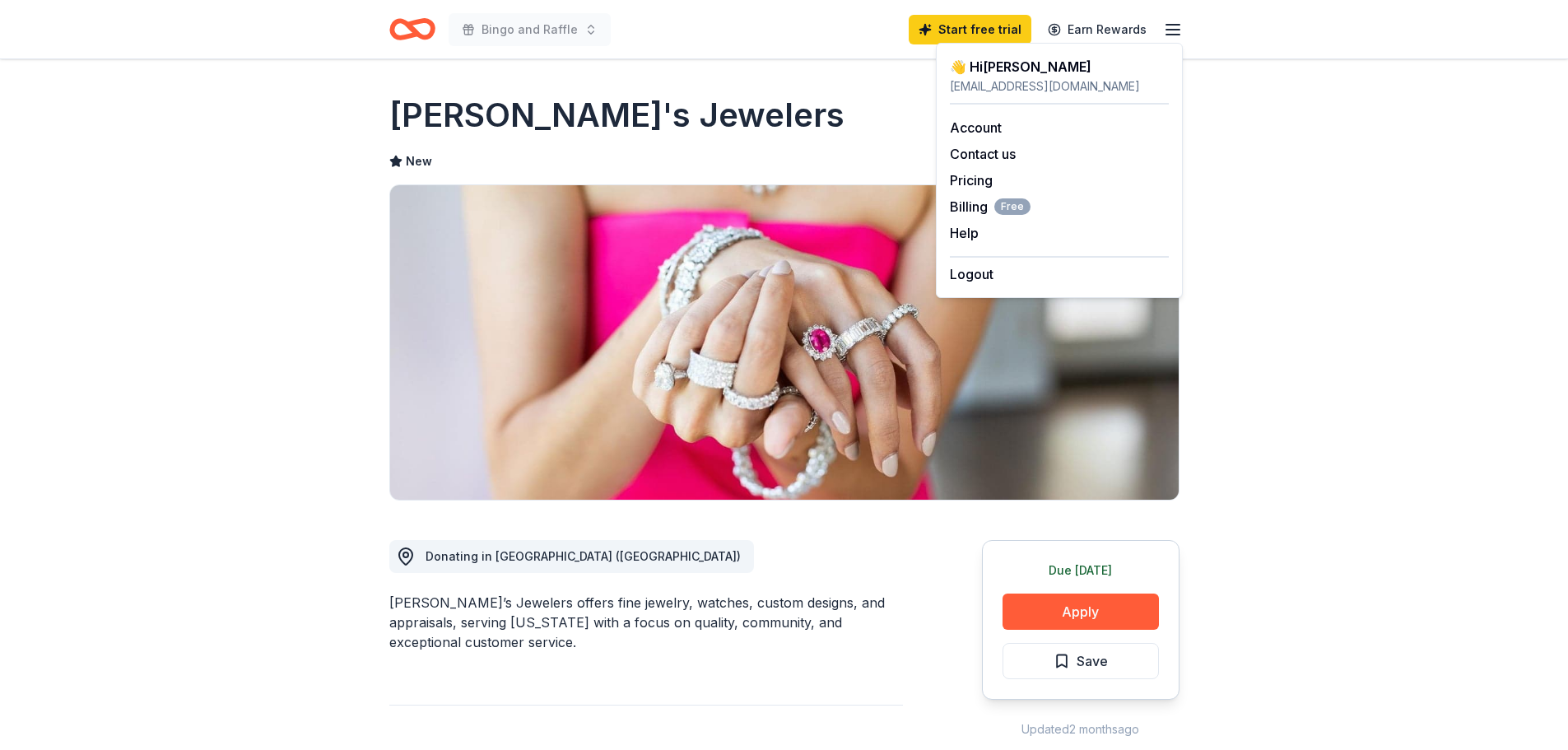
click at [762, 98] on div "Zachary's Jewelers" at bounding box center [784, 115] width 790 height 46
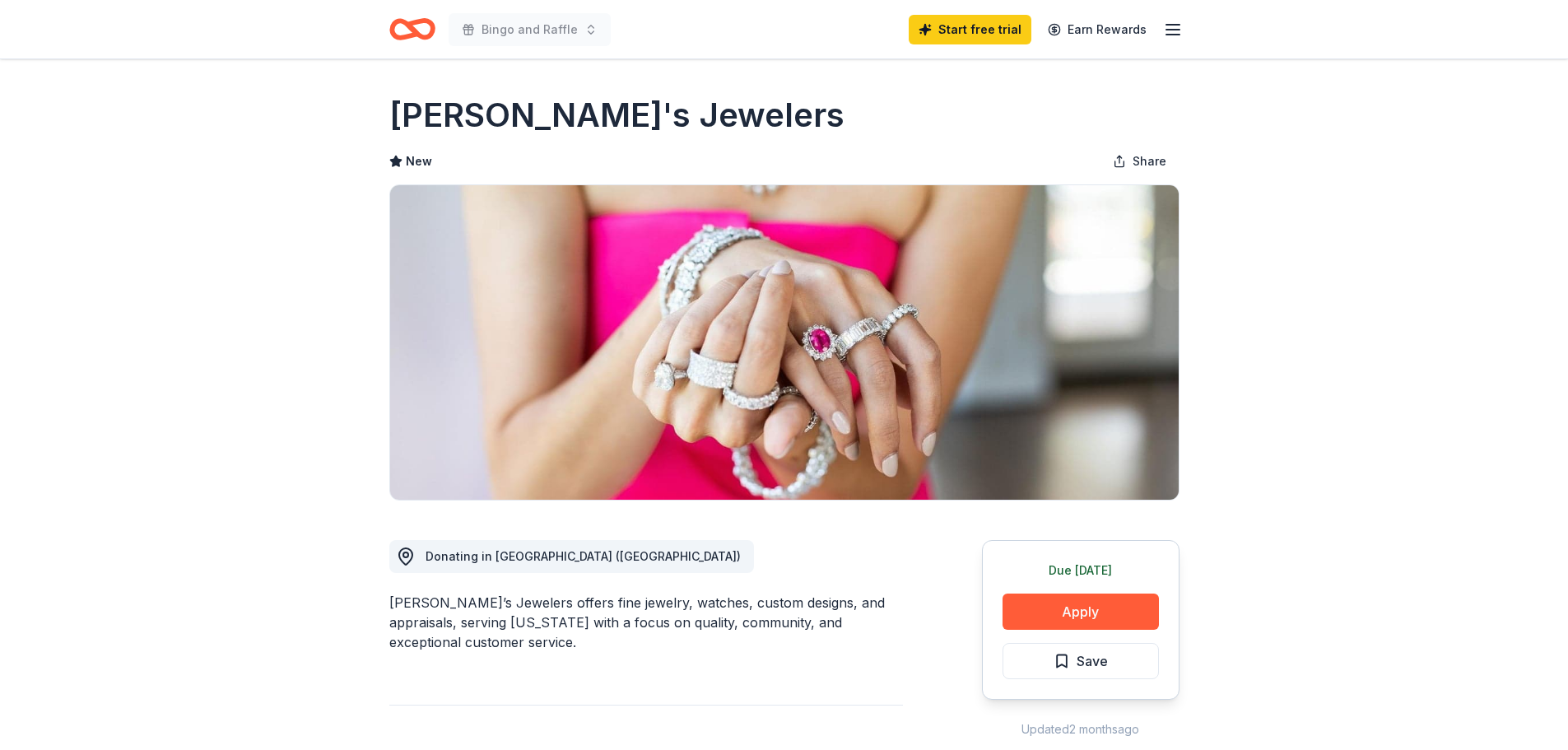
click at [732, 38] on div "Bingo and Raffle Start free trial Earn Rewards" at bounding box center [784, 29] width 790 height 39
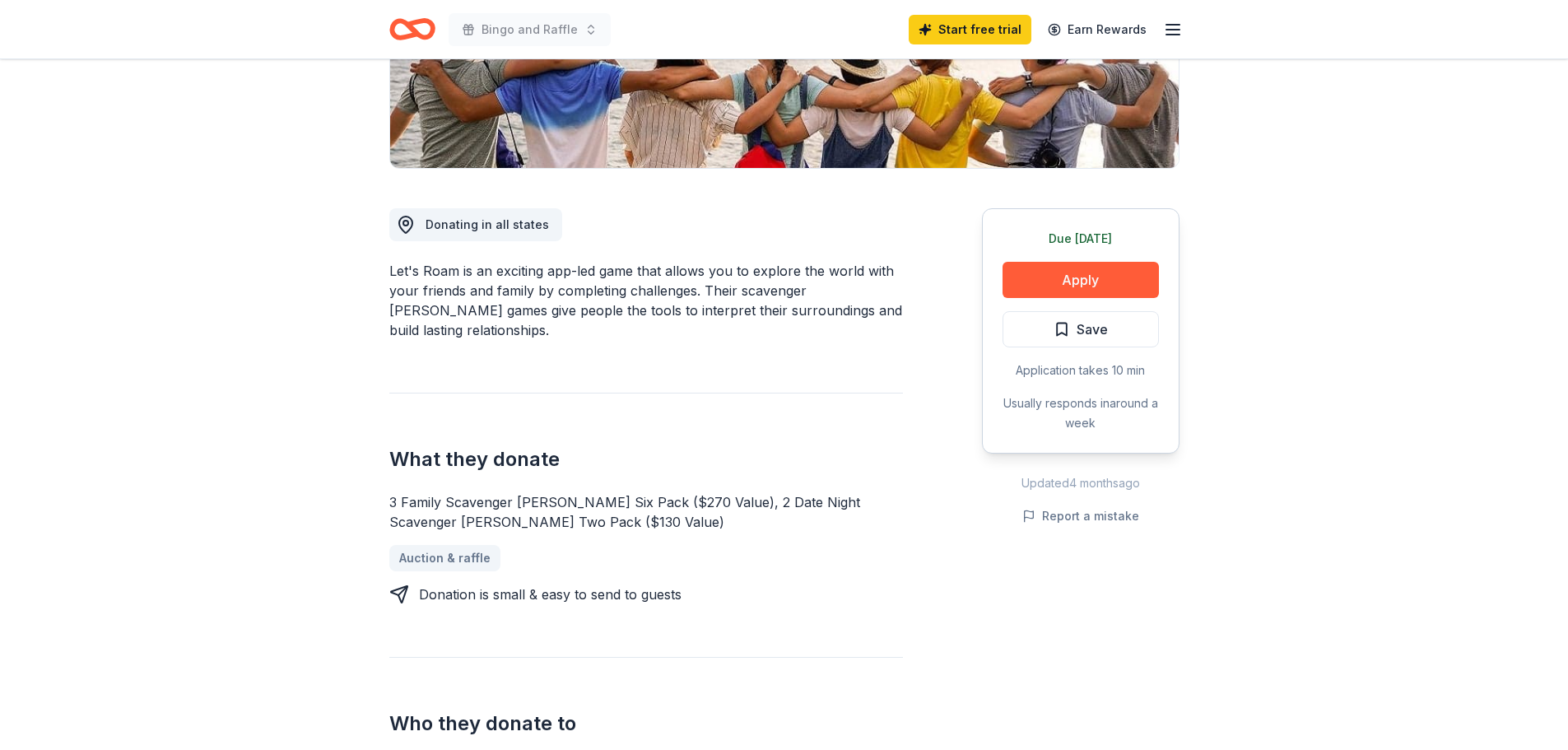
scroll to position [412, 0]
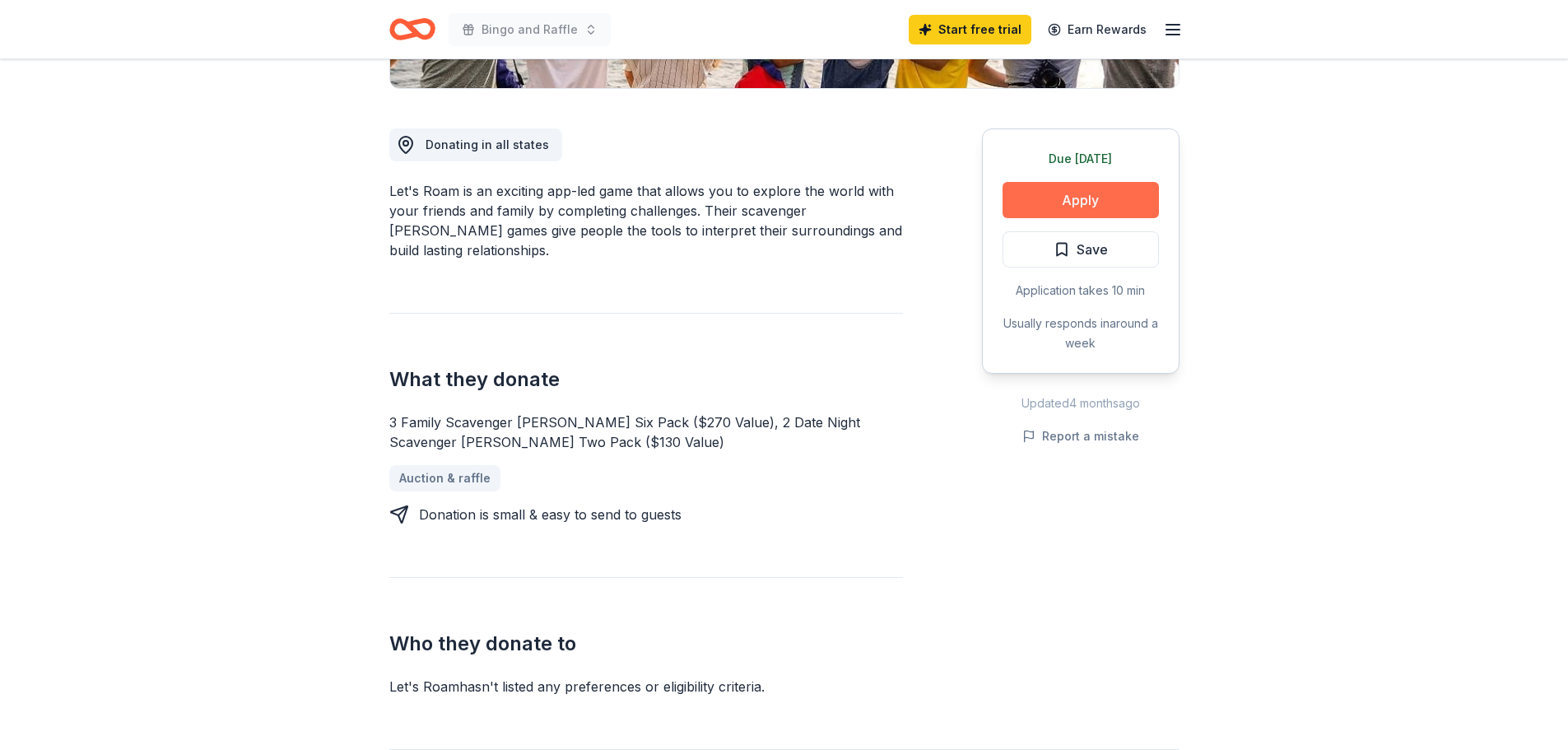
click at [1098, 188] on button "Apply" at bounding box center [1081, 199] width 157 height 36
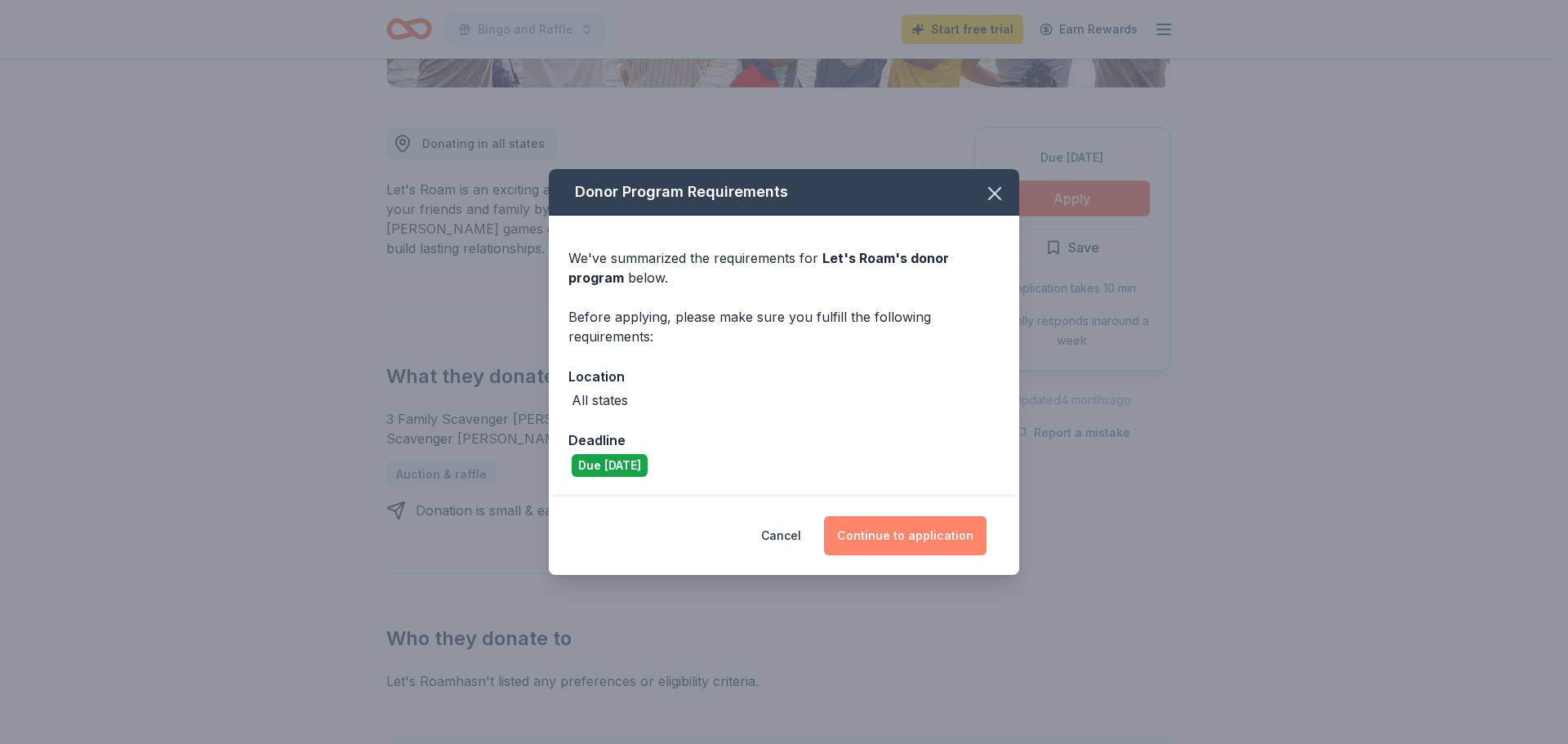
click at [902, 533] on button "Continue to application" at bounding box center [904, 535] width 162 height 39
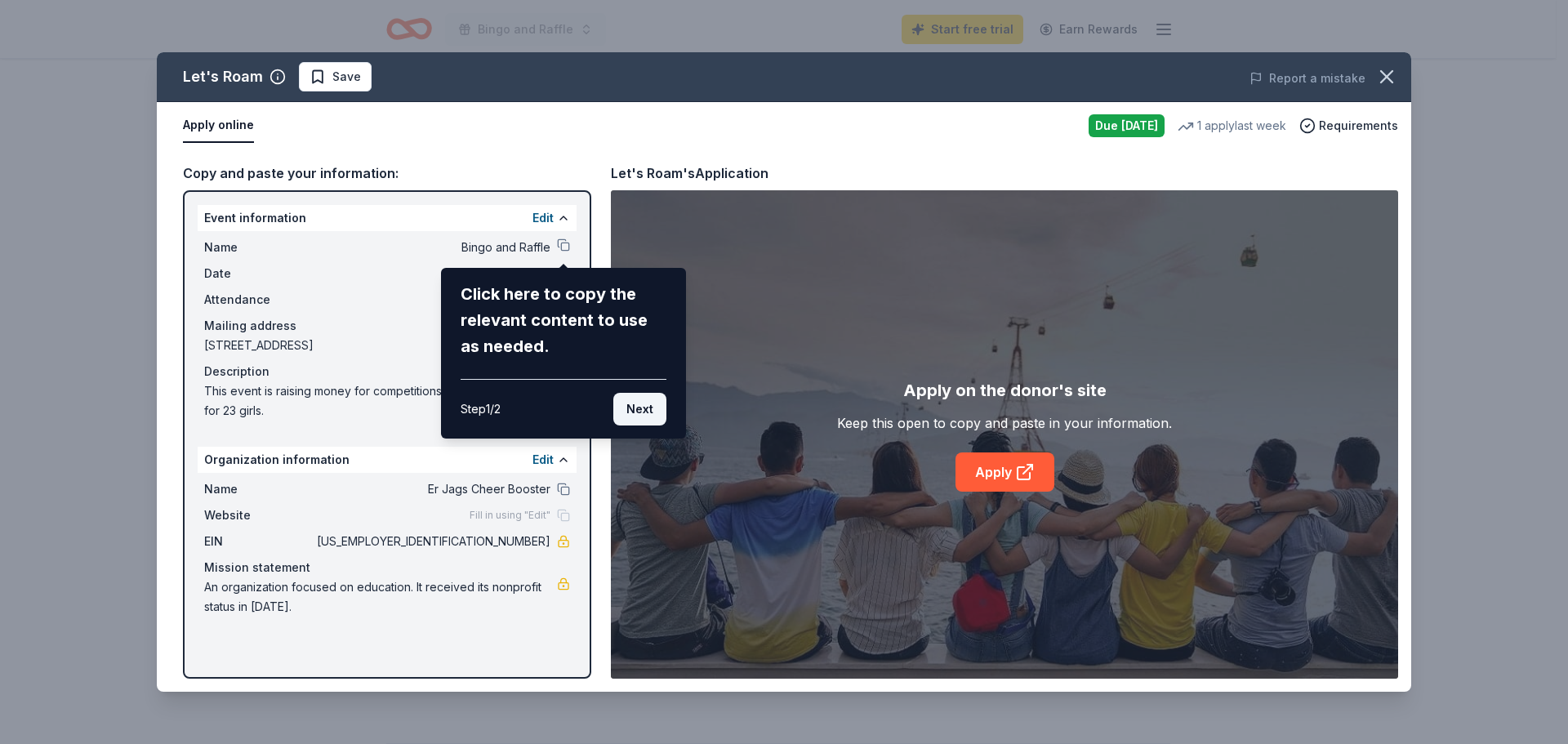
click at [637, 413] on button "Next" at bounding box center [639, 409] width 53 height 33
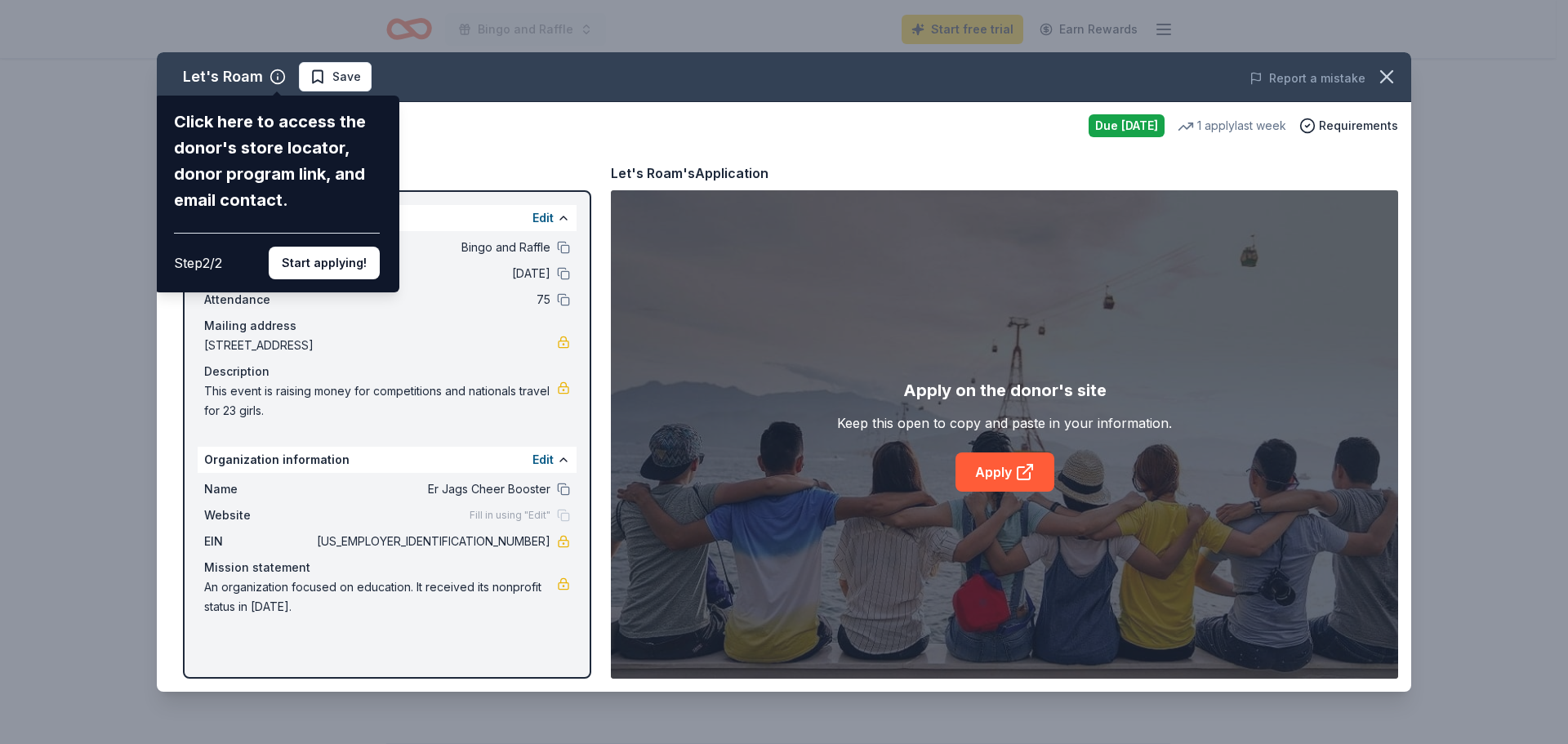
click at [458, 314] on div "Let's Roam Click here to access the donor's store locator, donor program link, …" at bounding box center [784, 371] width 1254 height 639
click at [335, 263] on button "Start applying!" at bounding box center [324, 263] width 111 height 33
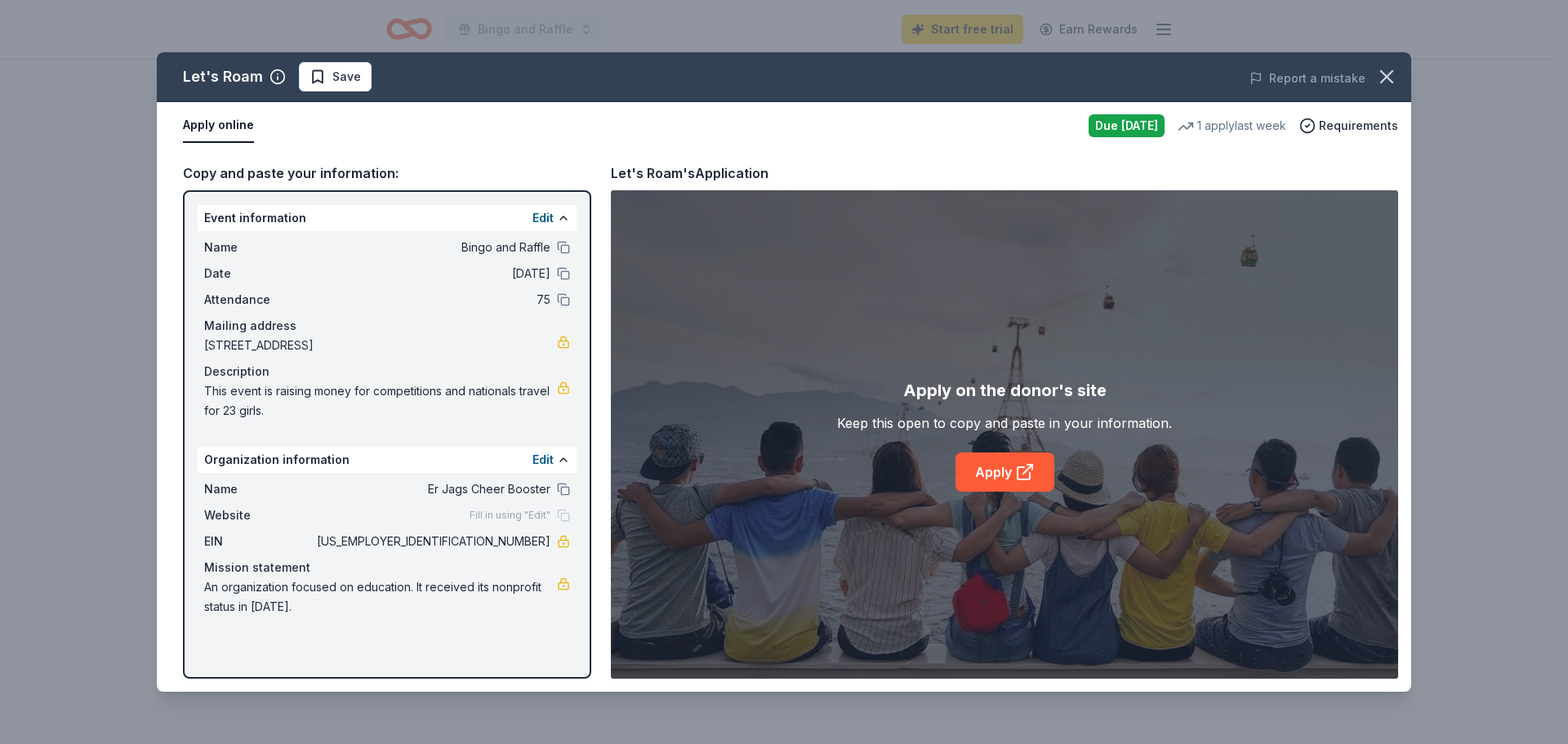
click at [399, 579] on span "An organization focused on education. It received its nonprofit status in 2025." at bounding box center [381, 596] width 353 height 39
click at [1016, 480] on icon at bounding box center [1024, 472] width 19 height 19
click at [1389, 81] on icon "button" at bounding box center [1387, 77] width 23 height 23
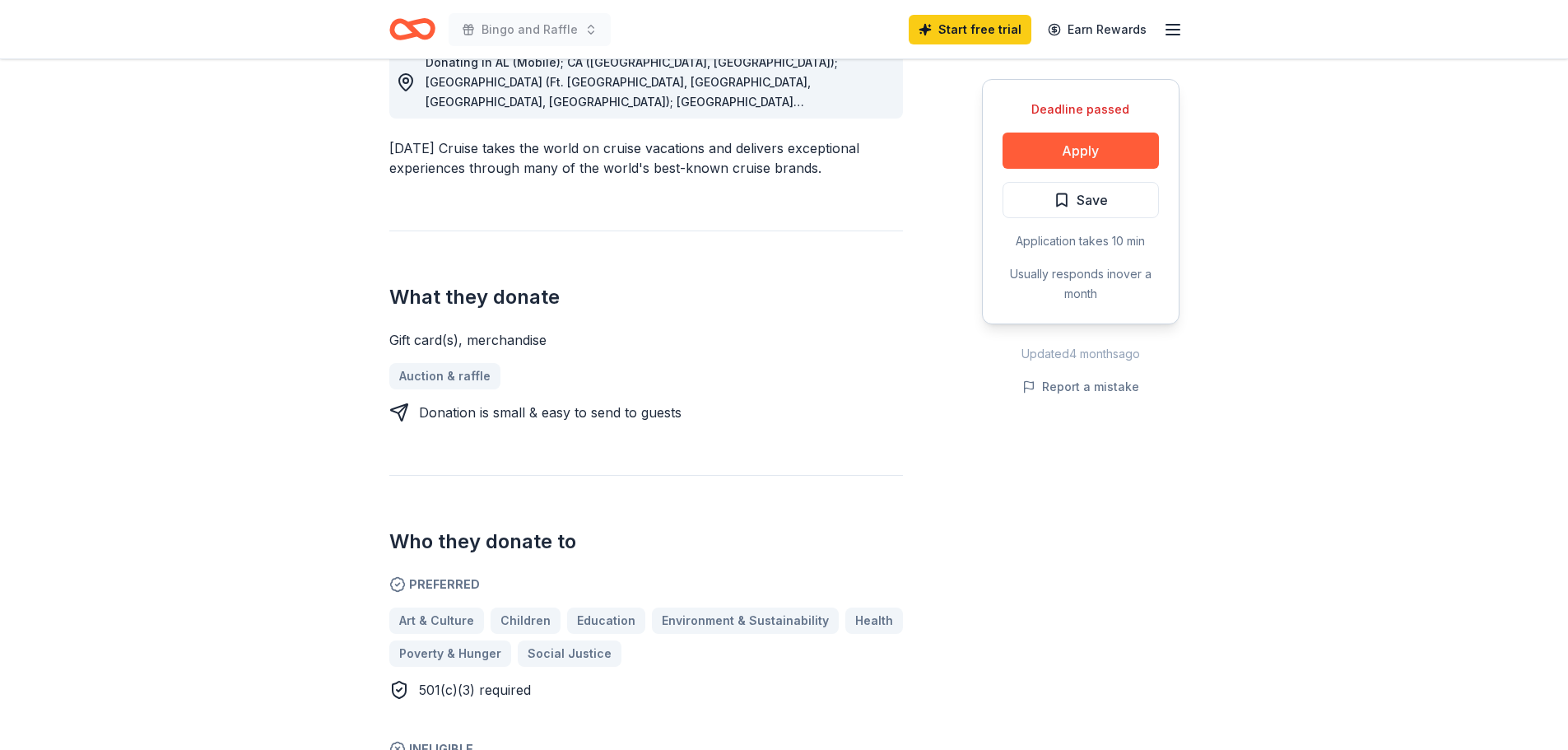
scroll to position [412, 0]
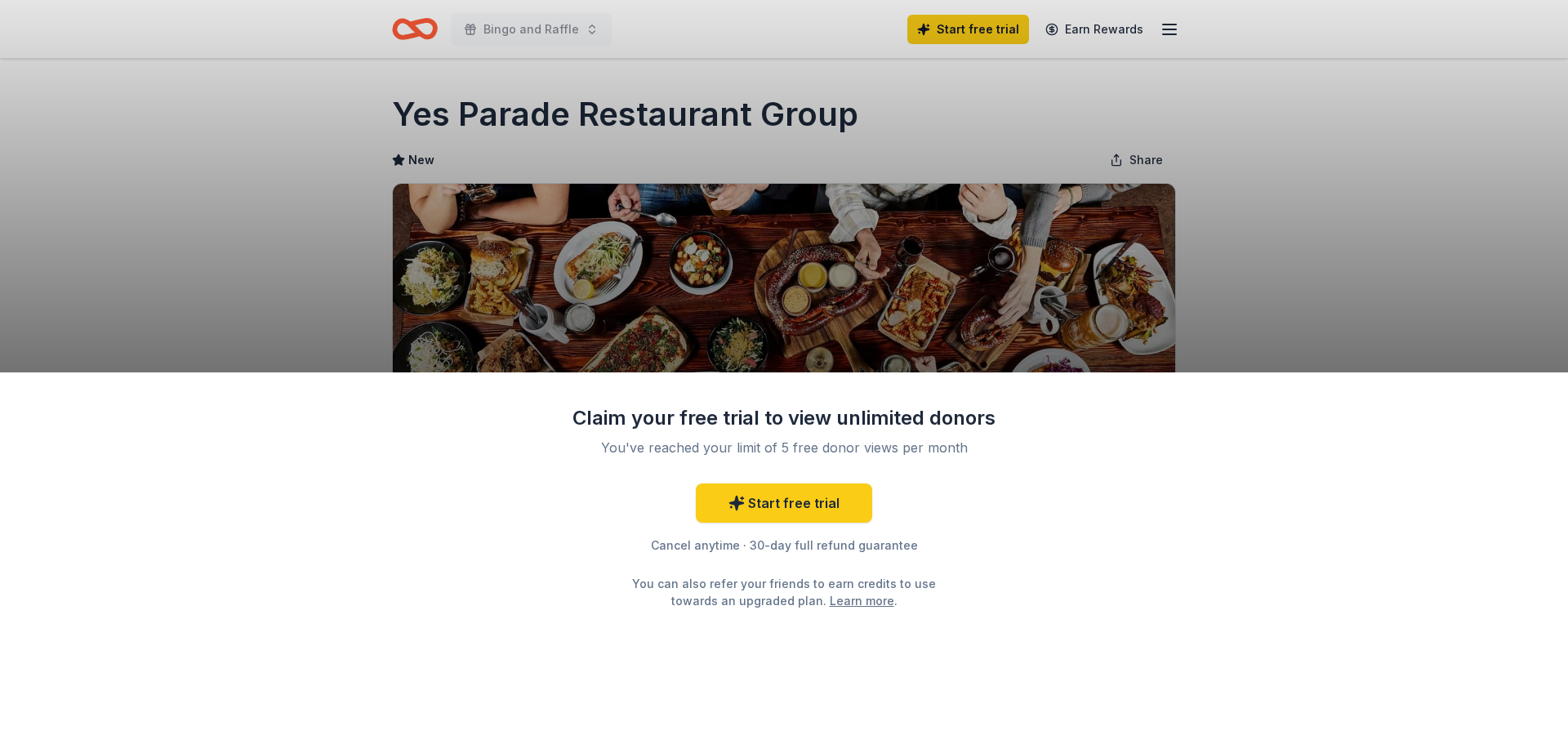
click at [1245, 236] on div "Claim your free trial to view unlimited donors You've reached your limit of 5 f…" at bounding box center [784, 372] width 1568 height 744
click at [681, 95] on div "Claim your free trial to view unlimited donors You've reached your limit of 5 f…" at bounding box center [784, 372] width 1568 height 744
click at [1326, 188] on div "Claim your free trial to view unlimited donors You've reached your limit of 5 f…" at bounding box center [784, 372] width 1568 height 744
